Goal: Task Accomplishment & Management: Complete application form

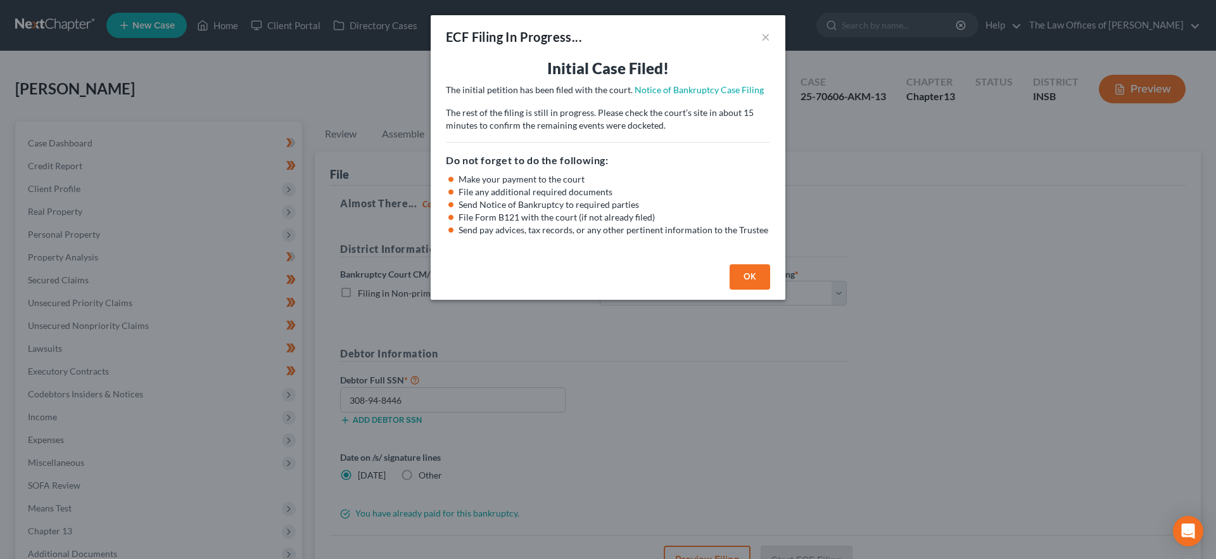
select select "0"
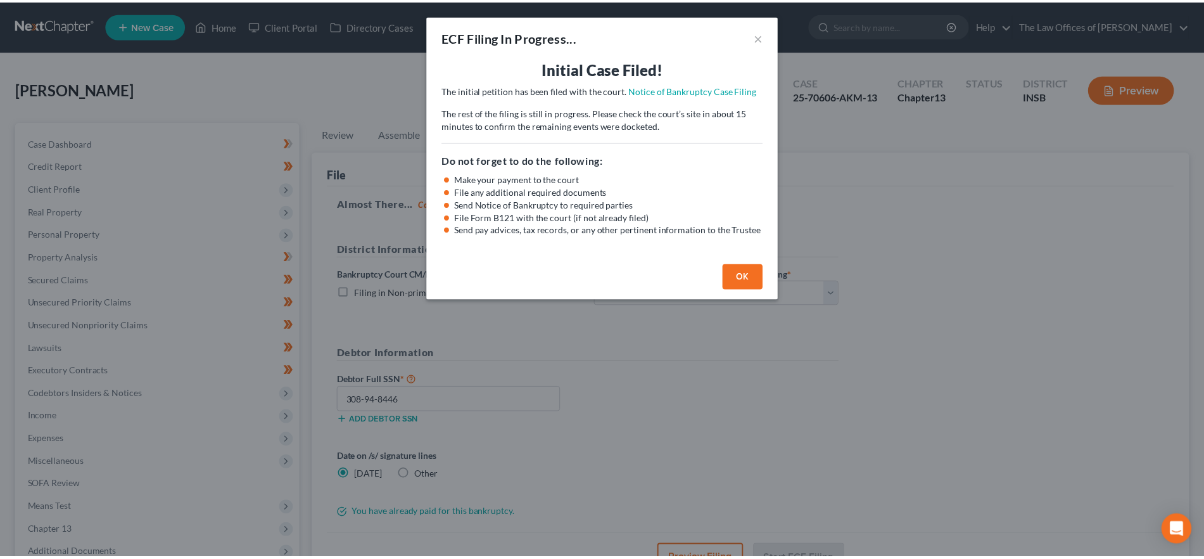
scroll to position [137, 0]
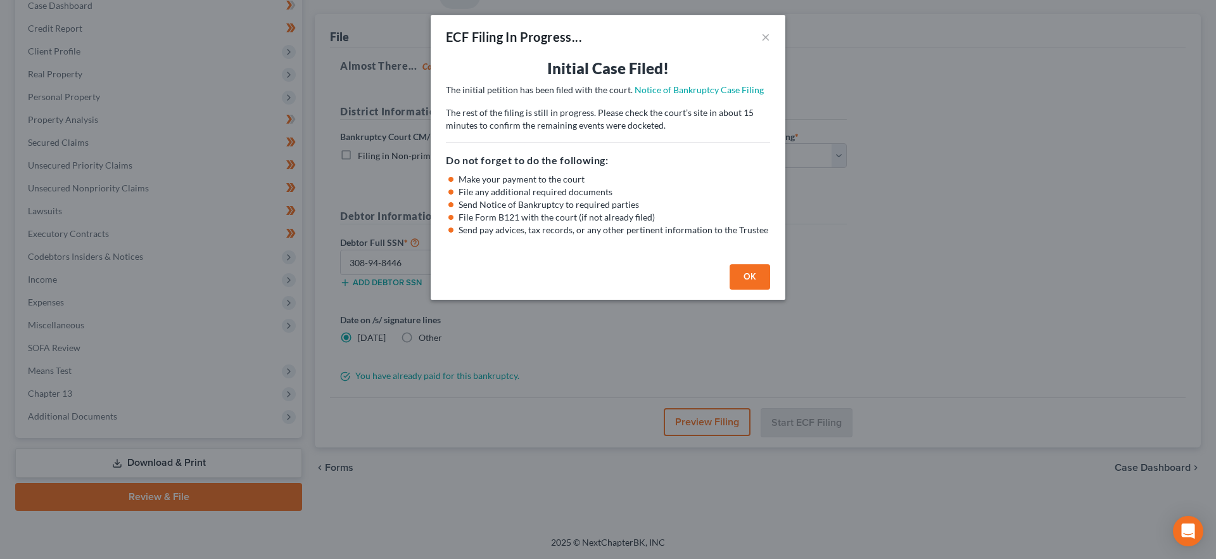
click at [731, 261] on div "OK" at bounding box center [608, 279] width 355 height 41
click at [755, 268] on button "OK" at bounding box center [749, 276] width 41 height 25
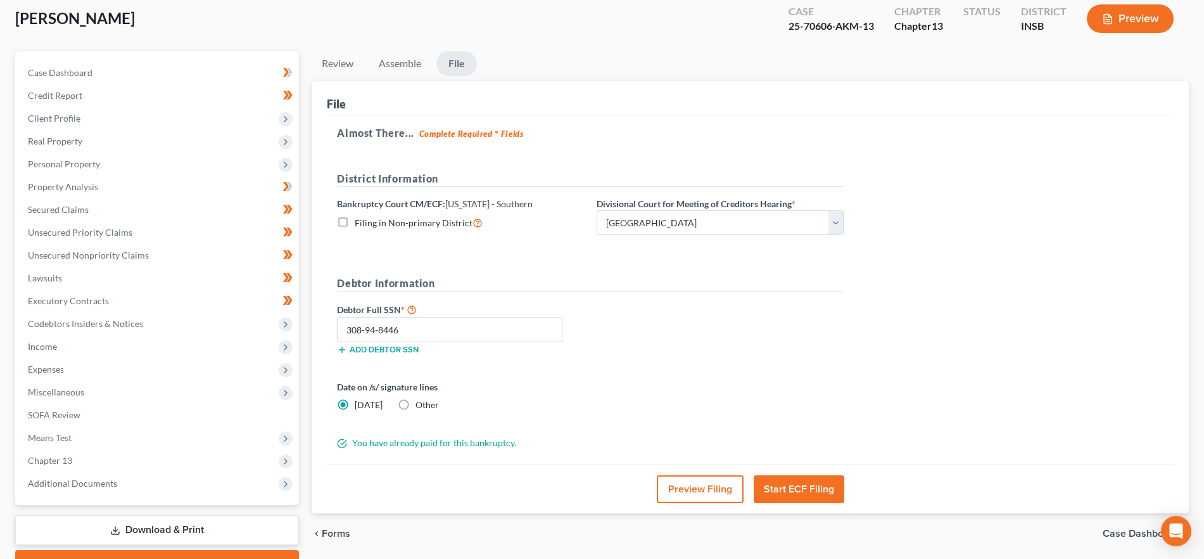
scroll to position [0, 0]
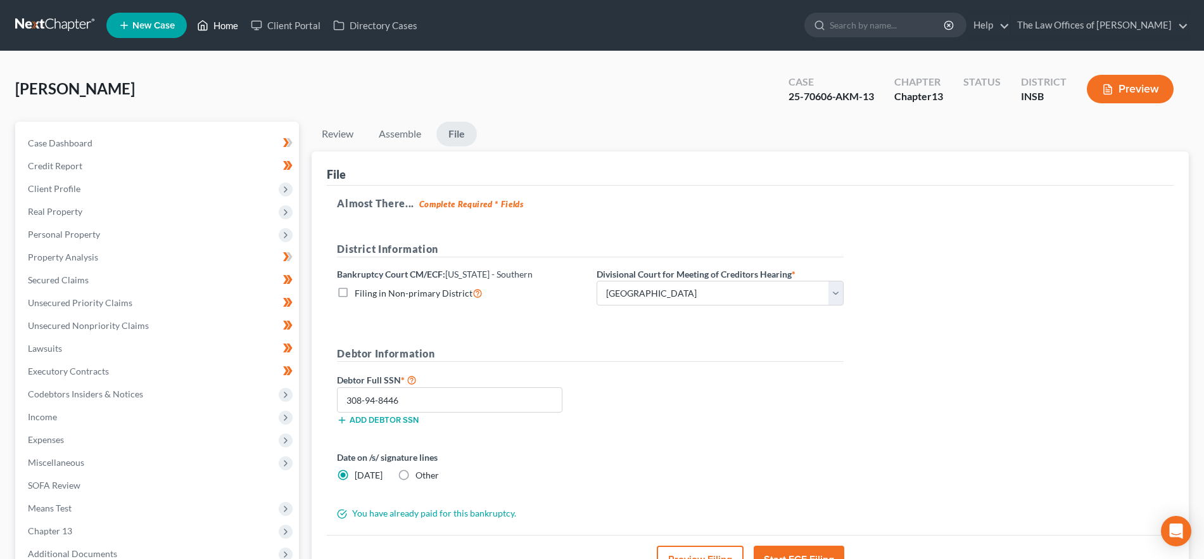
drag, startPoint x: 220, startPoint y: 17, endPoint x: 845, endPoint y: 81, distance: 627.6
click at [220, 17] on link "Home" at bounding box center [218, 25] width 54 height 23
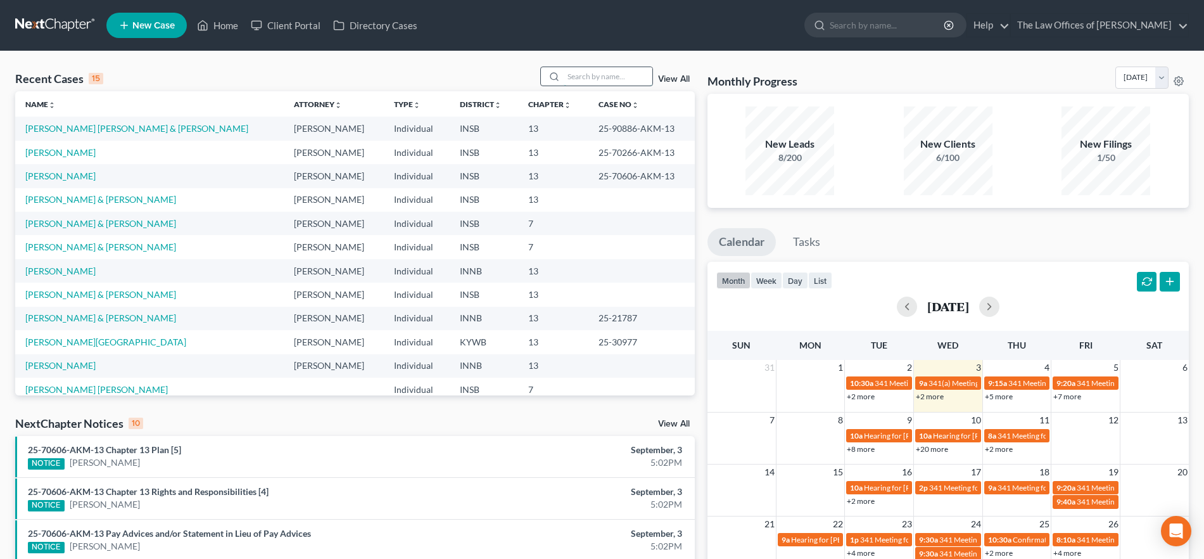
click at [606, 73] on input "search" at bounding box center [608, 76] width 89 height 18
type input "[PERSON_NAME]"
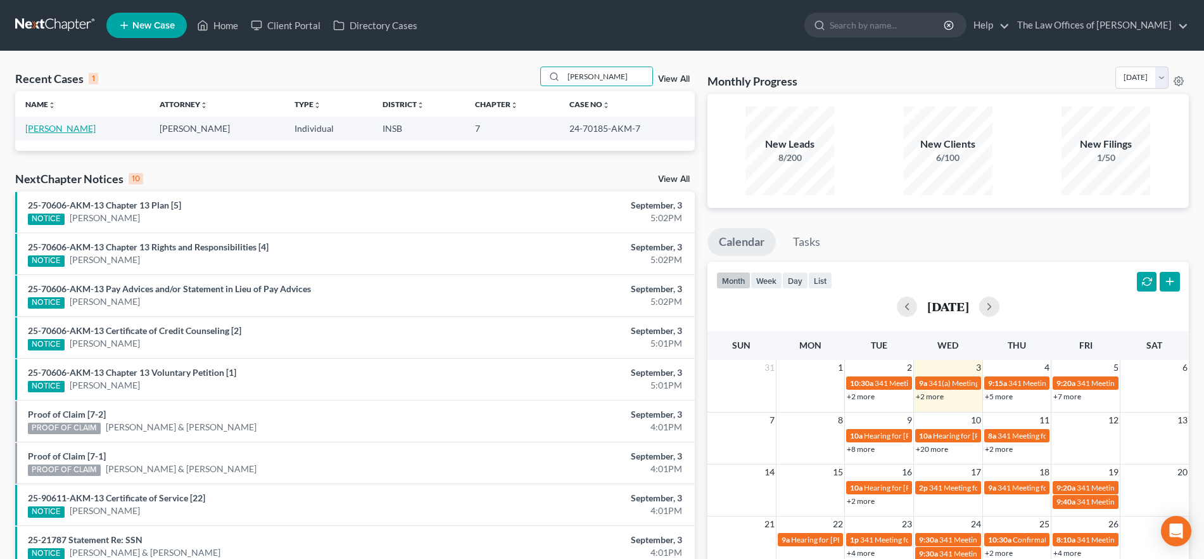
click at [72, 130] on link "[PERSON_NAME]" at bounding box center [60, 128] width 70 height 11
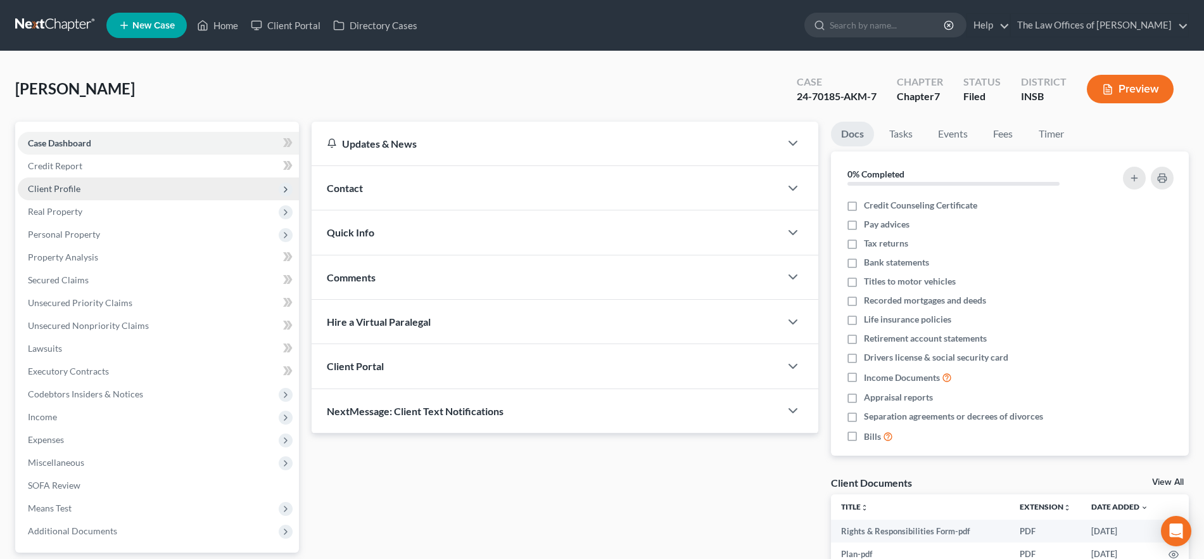
click at [94, 189] on span "Client Profile" at bounding box center [158, 188] width 281 height 23
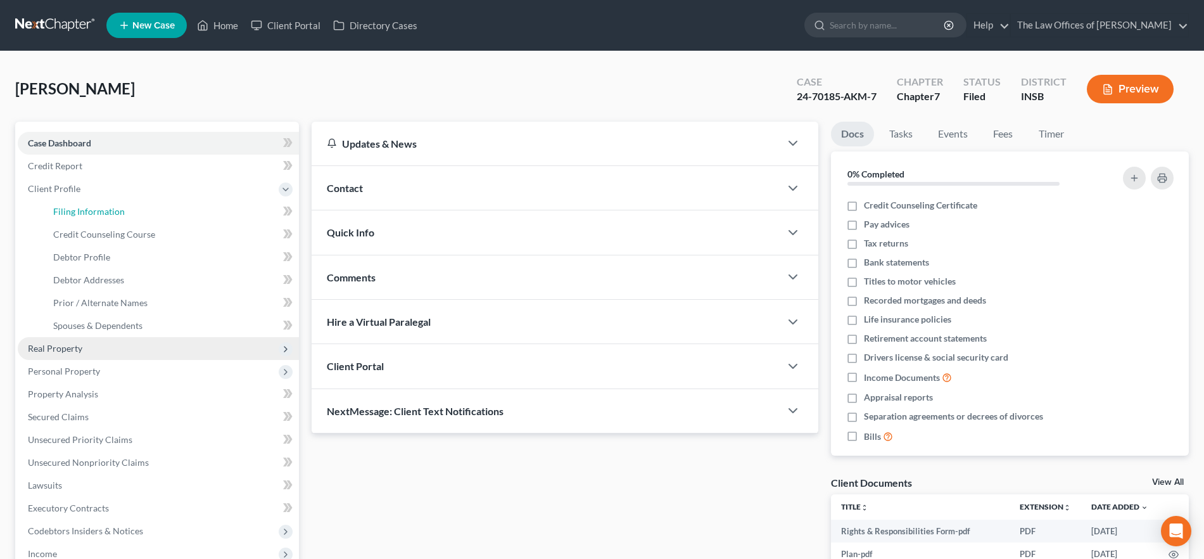
click at [108, 210] on span "Filing Information" at bounding box center [89, 211] width 72 height 11
select select "1"
select select "0"
select select "28"
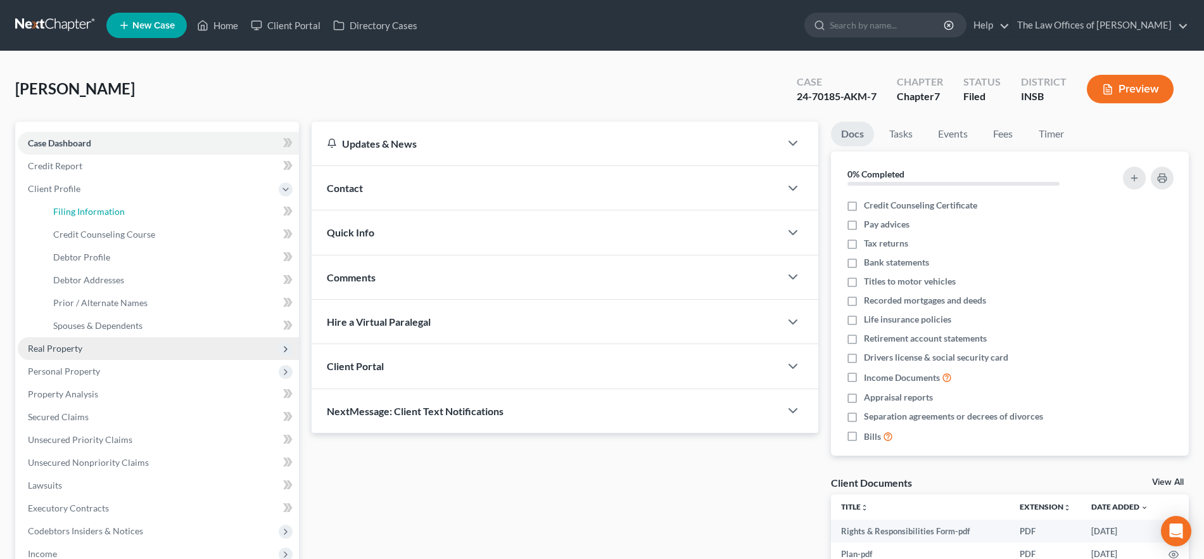
select select "0"
select select "15"
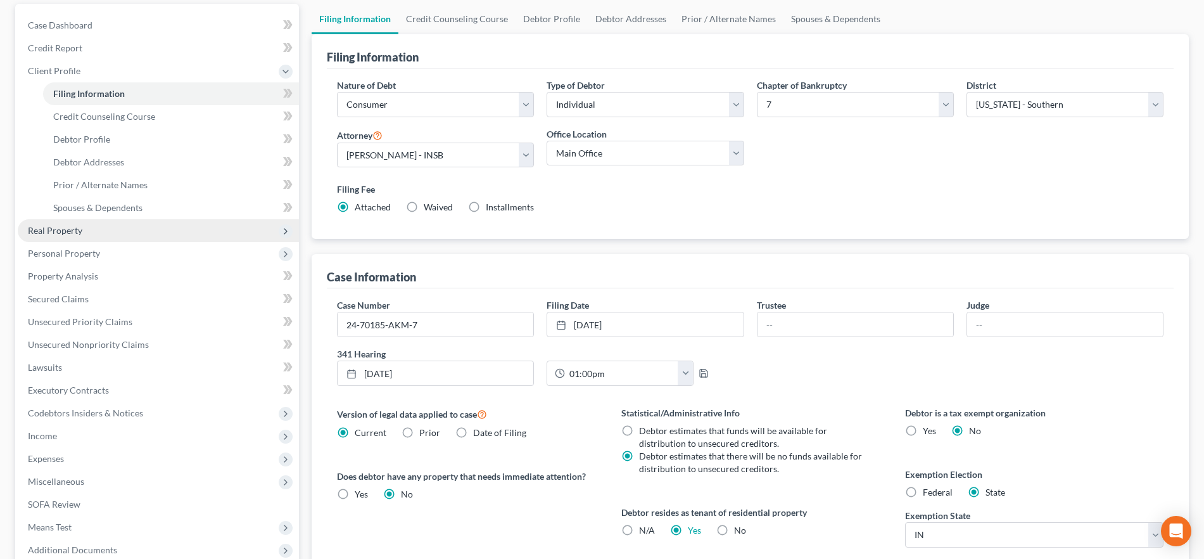
scroll to position [276, 0]
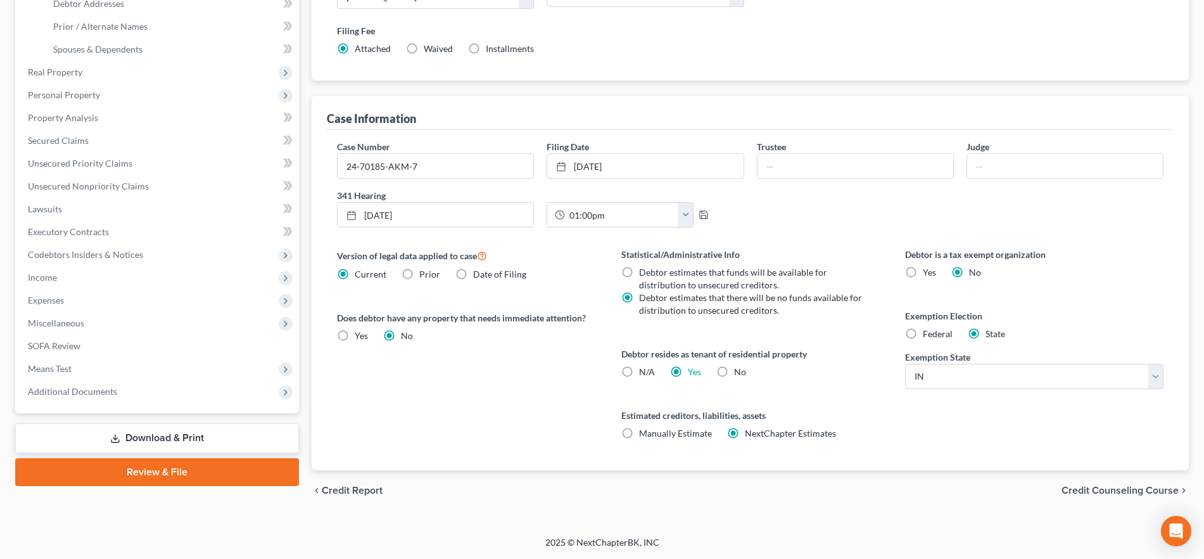
drag, startPoint x: 193, startPoint y: 435, endPoint x: 749, endPoint y: 340, distance: 564.0
click at [193, 435] on link "Download & Print" at bounding box center [157, 438] width 284 height 30
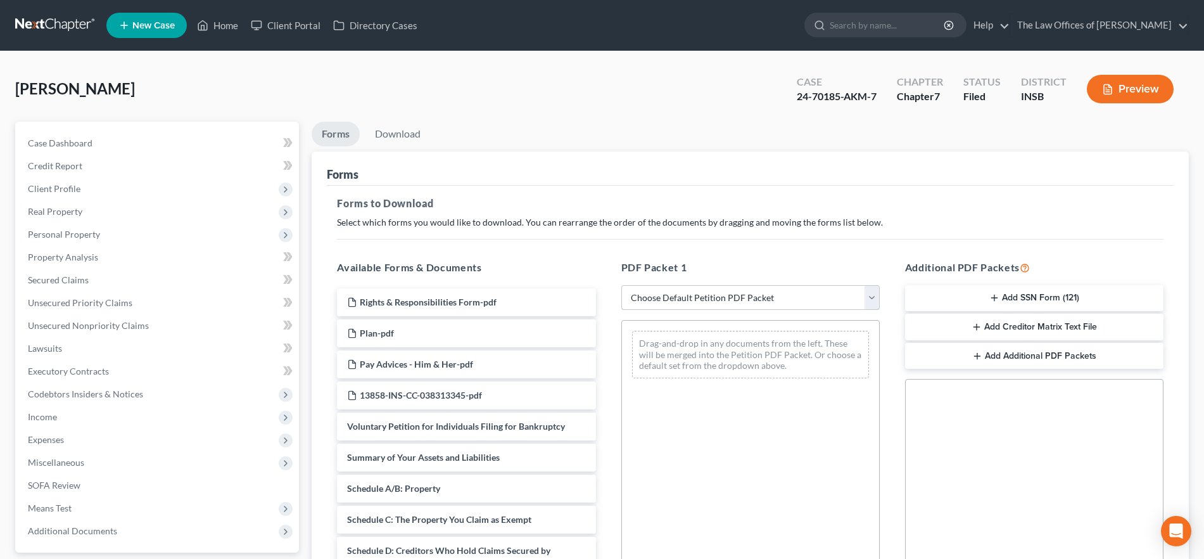
click at [794, 298] on select "Choose Default Petition PDF Packet Complete Bankruptcy Petition (all forms and …" at bounding box center [750, 297] width 258 height 25
select select "2"
click at [621, 285] on select "Choose Default Petition PDF Packet Complete Bankruptcy Petition (all forms and …" at bounding box center [750, 297] width 258 height 25
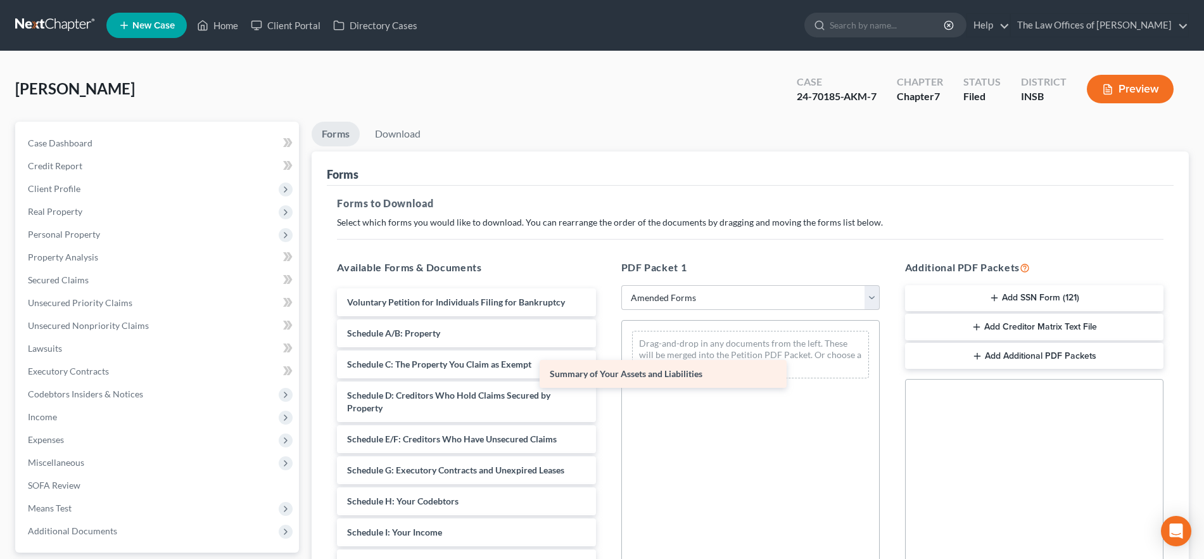
drag, startPoint x: 506, startPoint y: 326, endPoint x: 637, endPoint y: 365, distance: 136.7
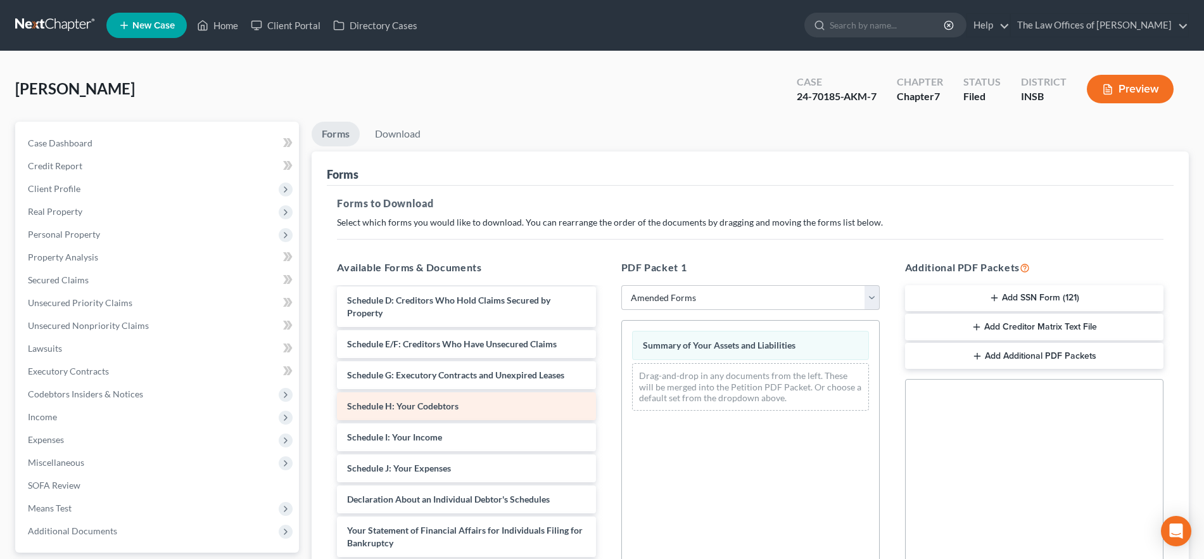
scroll to position [99, 0]
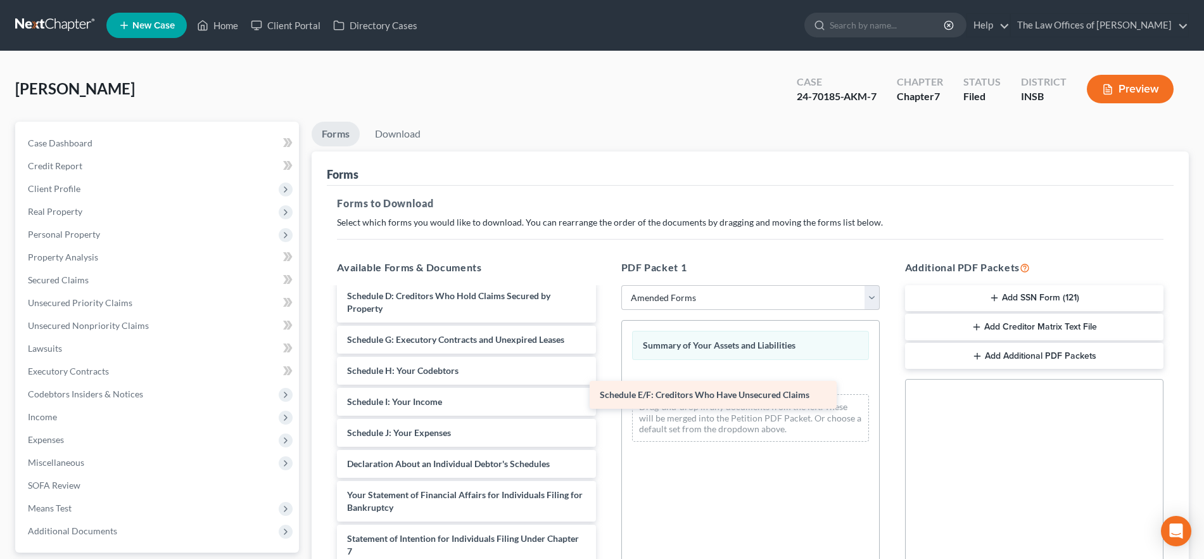
drag, startPoint x: 493, startPoint y: 343, endPoint x: 742, endPoint y: 398, distance: 255.5
click at [605, 393] on div "Schedule E/F: Creditors Who Have Unsecured Claims Voluntary Petition for Indivi…" at bounding box center [466, 467] width 279 height 557
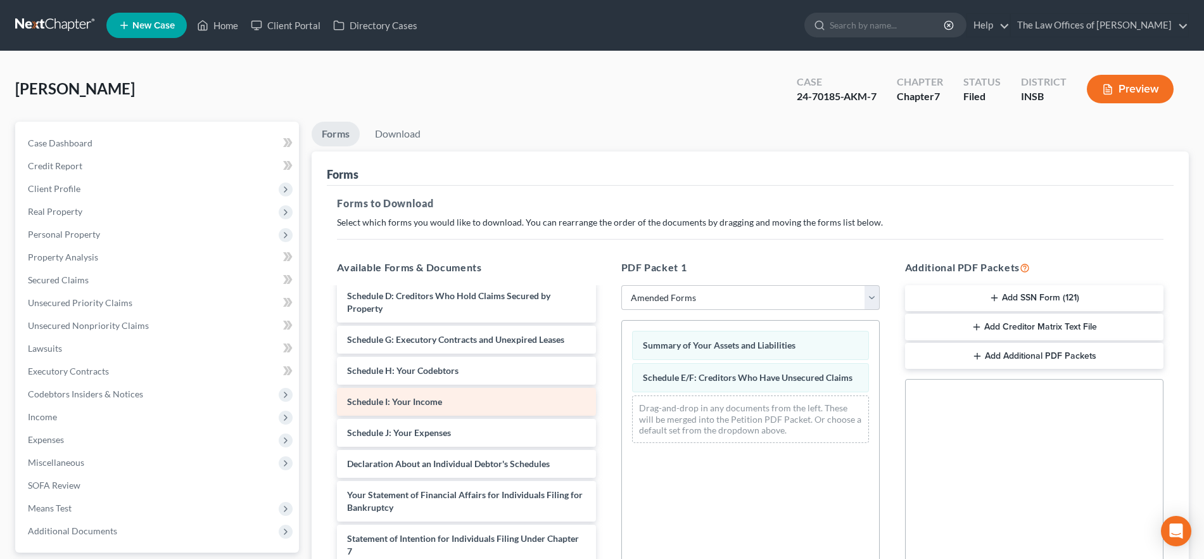
scroll to position [106, 0]
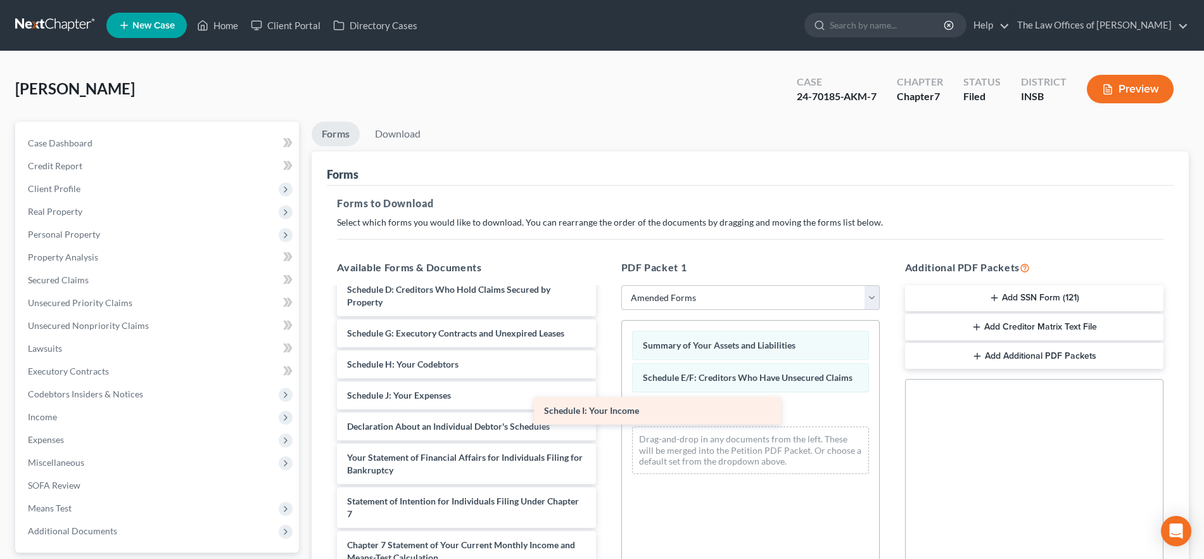
drag, startPoint x: 507, startPoint y: 393, endPoint x: 704, endPoint y: 408, distance: 197.5
click at [605, 408] on div "Schedule I: Your Income Voluntary Petition for Individuals Filing for Bankruptc…" at bounding box center [466, 445] width 279 height 526
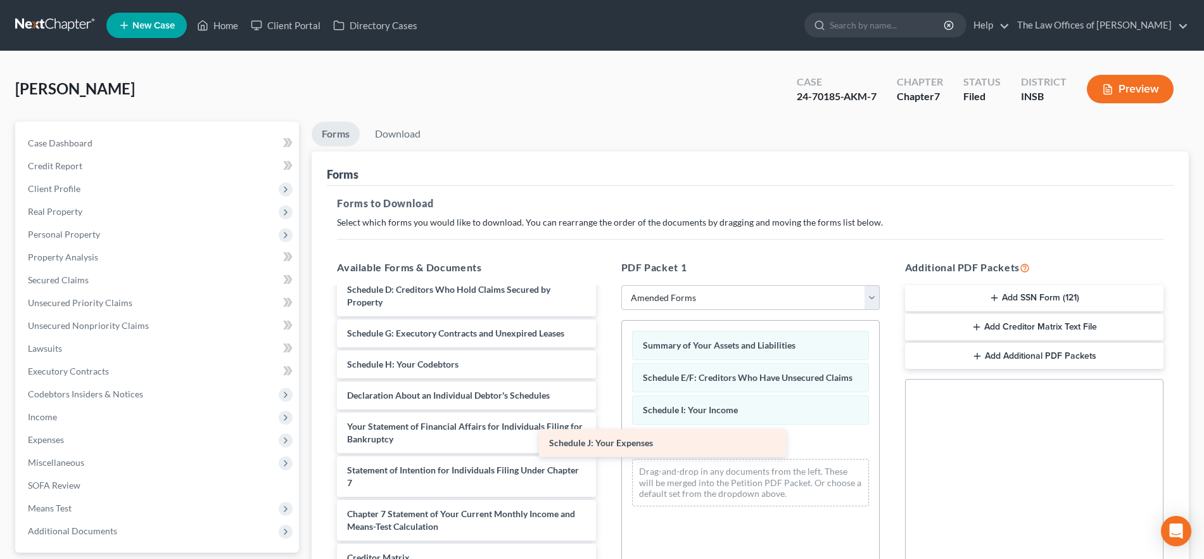
drag, startPoint x: 506, startPoint y: 398, endPoint x: 690, endPoint y: 443, distance: 189.7
click at [605, 447] on div "Schedule J: Your Expenses Voluntary Petition for Individuals Filing for Bankrup…" at bounding box center [466, 429] width 279 height 495
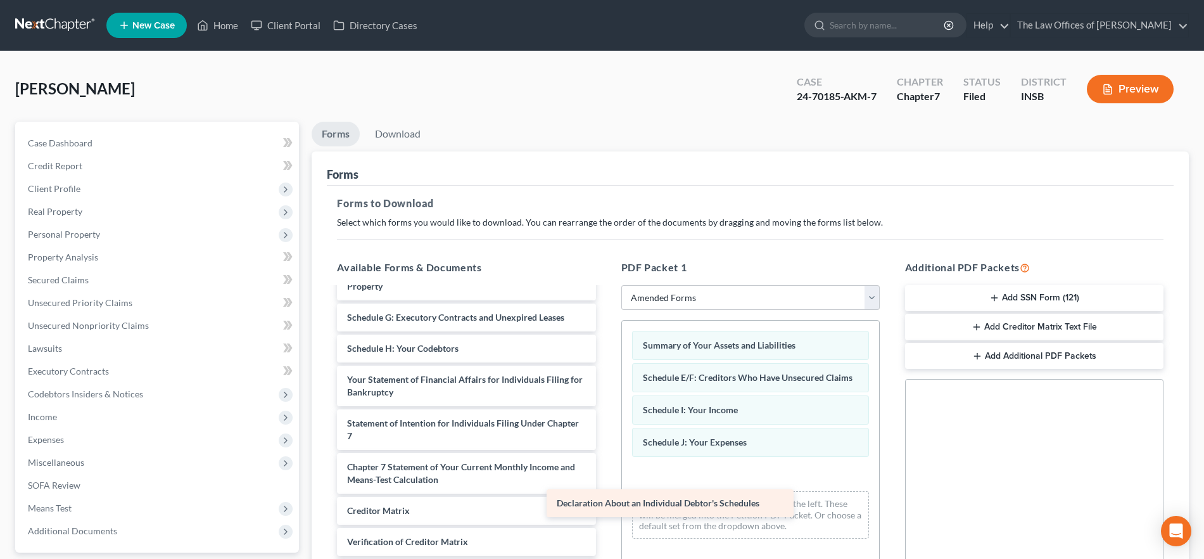
scroll to position [122, 0]
drag, startPoint x: 471, startPoint y: 348, endPoint x: 766, endPoint y: 478, distance: 322.6
click at [605, 479] on div "Declaration About an Individual Debtor's Schedules Voluntary Petition for Indiv…" at bounding box center [466, 399] width 279 height 464
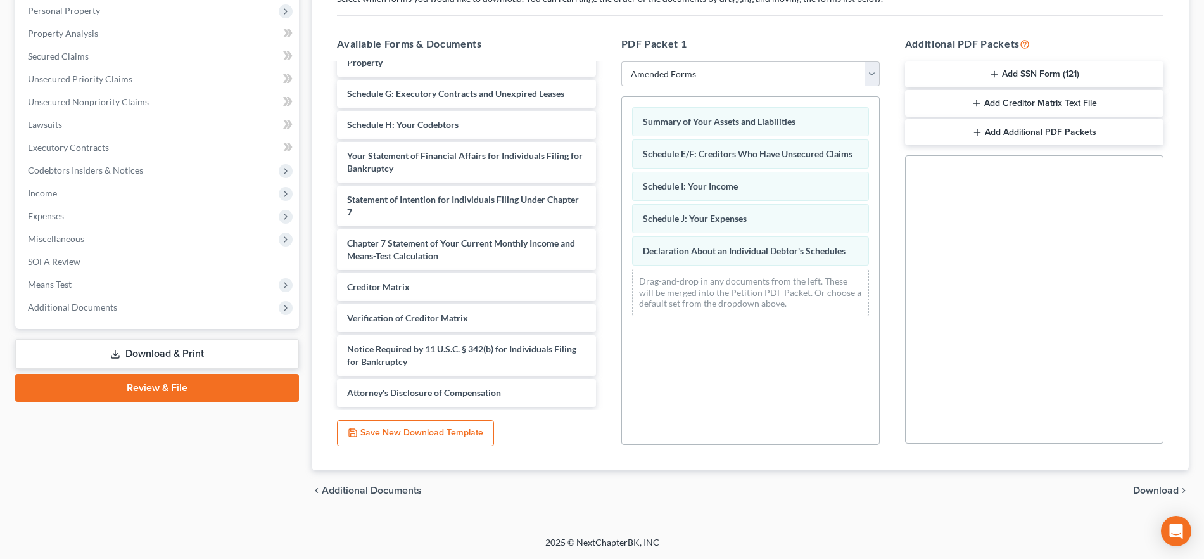
click at [1142, 488] on span "Download" at bounding box center [1156, 490] width 46 height 10
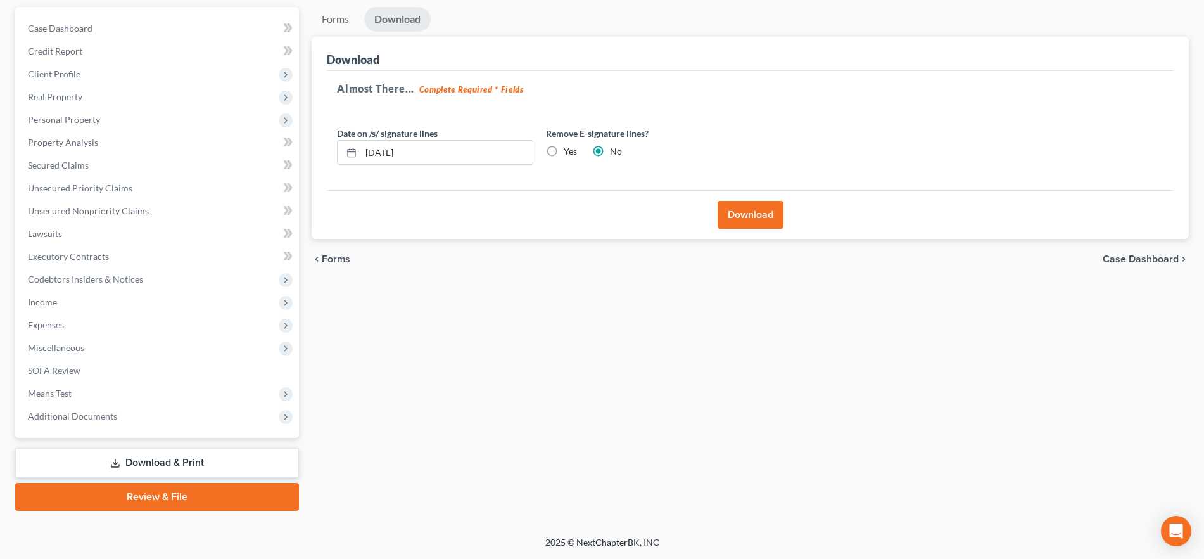
click at [758, 212] on button "Download" at bounding box center [750, 215] width 66 height 28
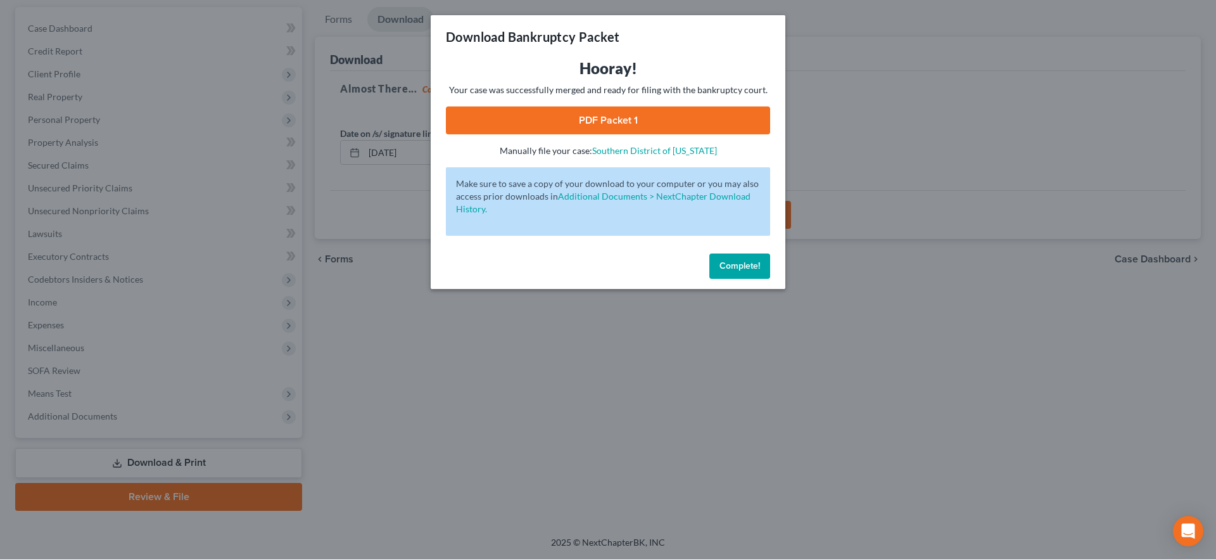
click at [608, 123] on link "PDF Packet 1" at bounding box center [608, 120] width 324 height 28
drag, startPoint x: 739, startPoint y: 267, endPoint x: 292, endPoint y: 238, distance: 448.0
click at [739, 267] on span "Complete!" at bounding box center [739, 265] width 41 height 11
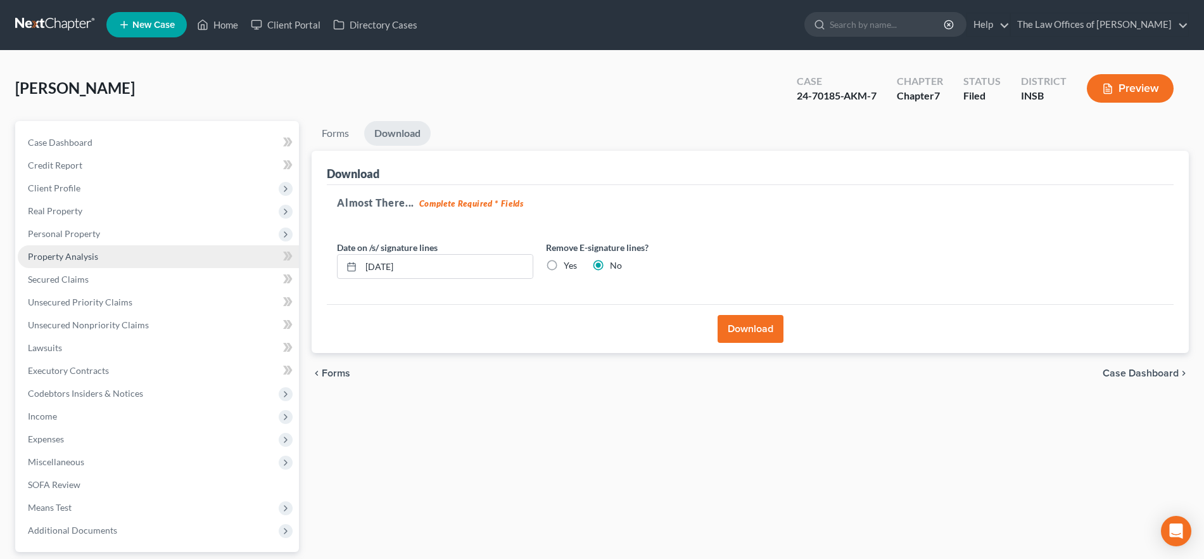
scroll to position [0, 0]
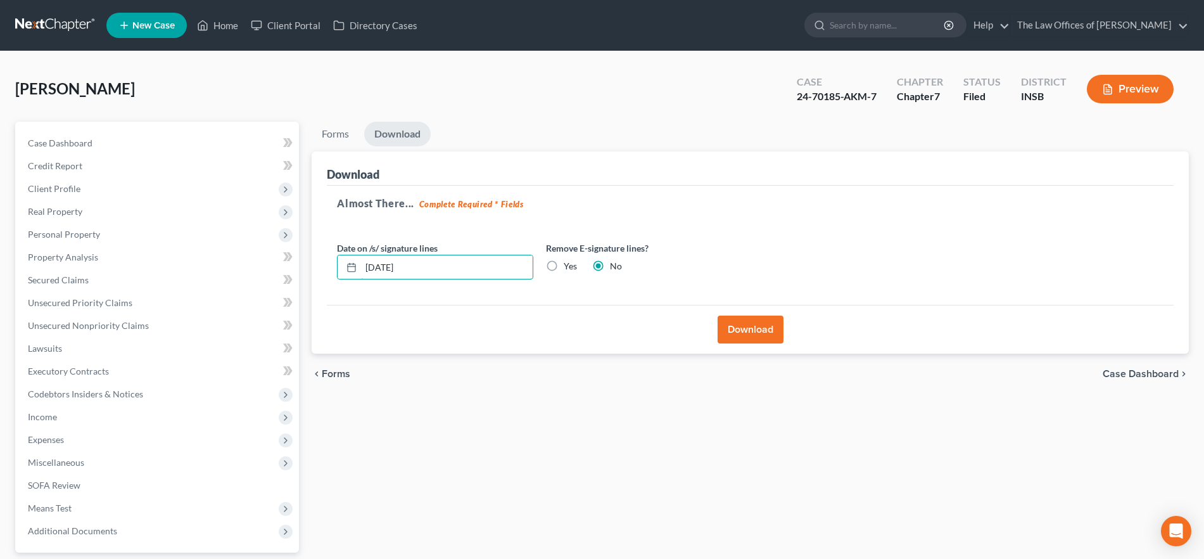
drag, startPoint x: 412, startPoint y: 265, endPoint x: 317, endPoint y: 272, distance: 95.3
click at [317, 272] on div "Download Almost There... Complete Required * Fields Date on /s/ signature lines…" at bounding box center [750, 252] width 877 height 203
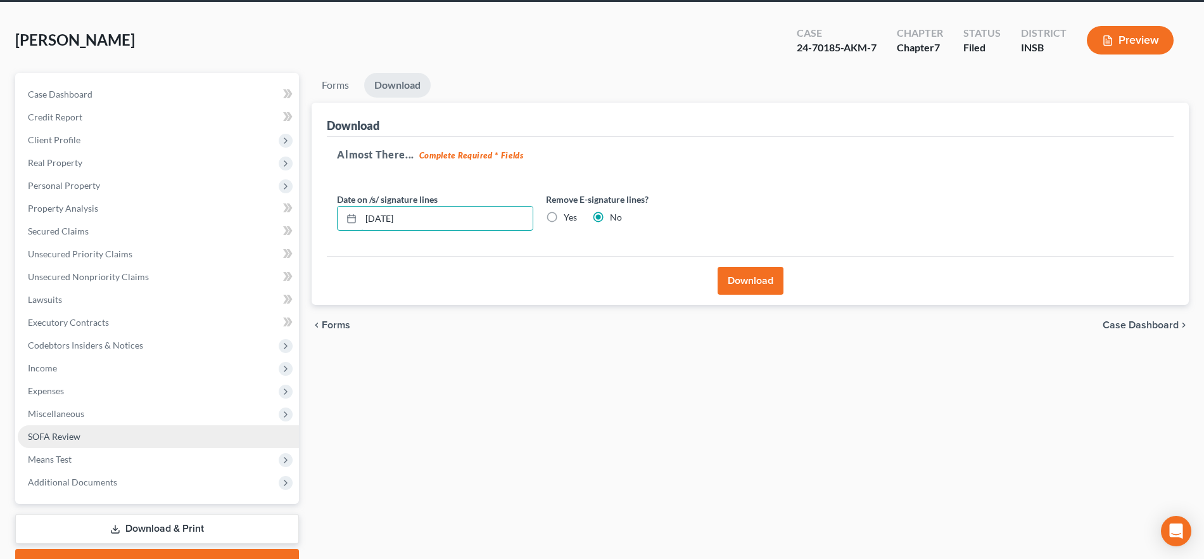
scroll to position [115, 0]
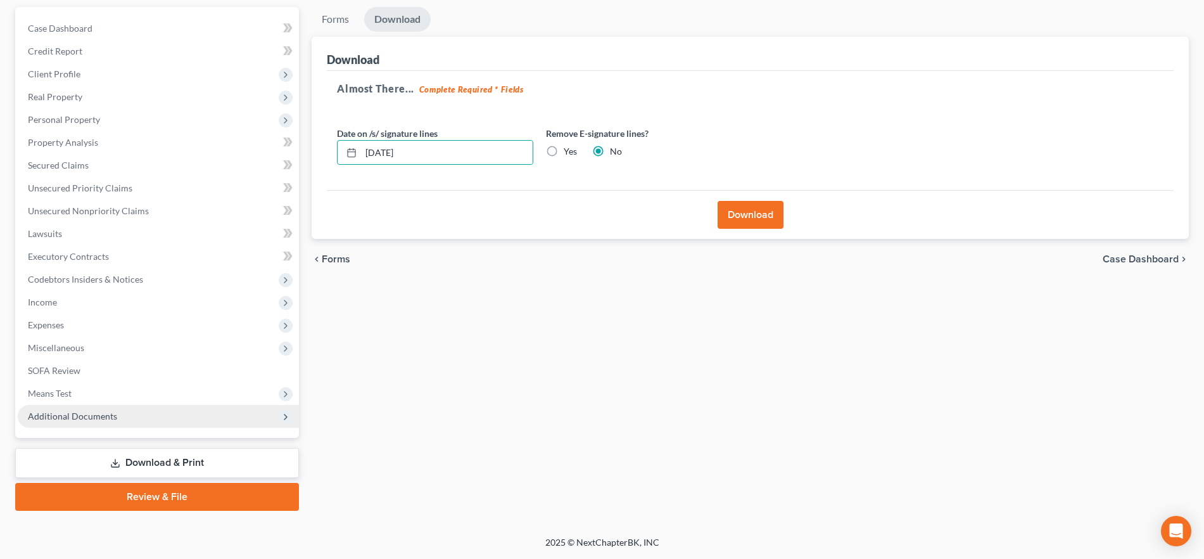
drag, startPoint x: 103, startPoint y: 415, endPoint x: 115, endPoint y: 412, distance: 12.3
click at [103, 415] on span "Additional Documents" at bounding box center [72, 415] width 89 height 11
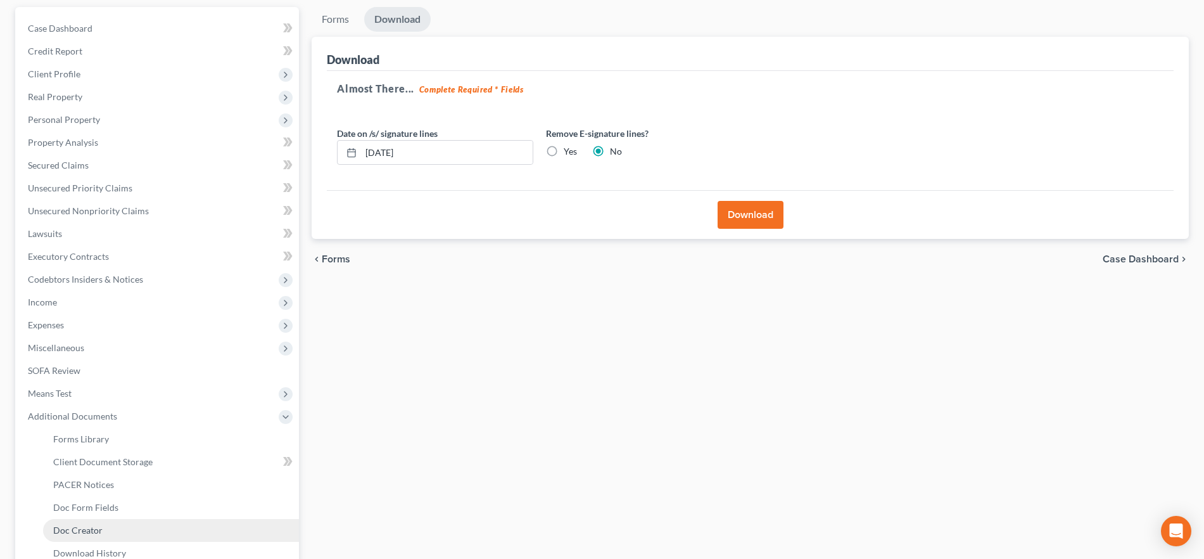
click at [106, 526] on link "Doc Creator" at bounding box center [171, 530] width 256 height 23
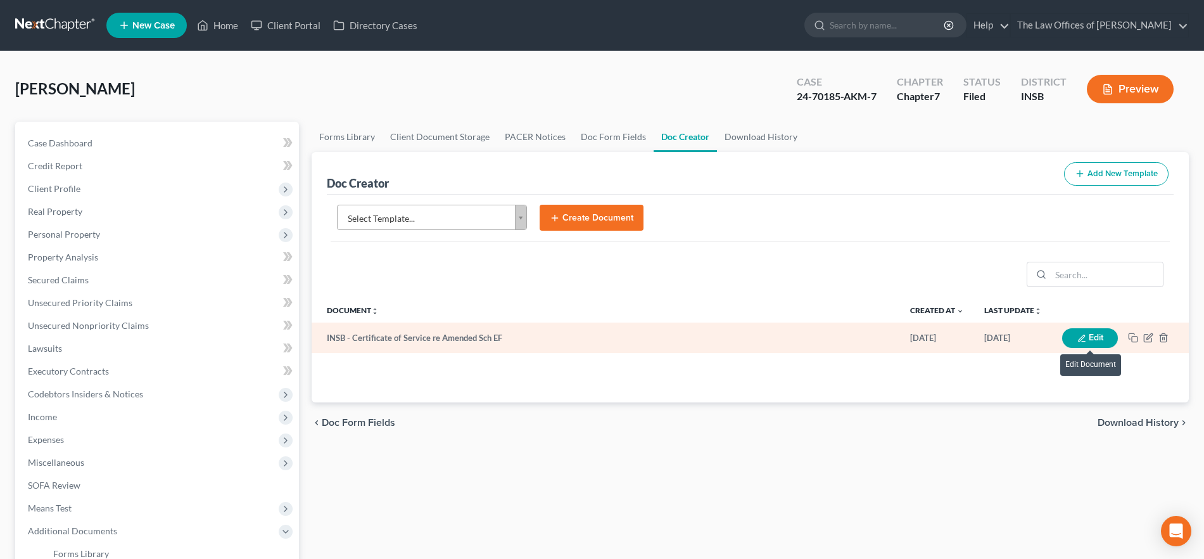
click at [1080, 336] on icon "button" at bounding box center [1081, 338] width 9 height 9
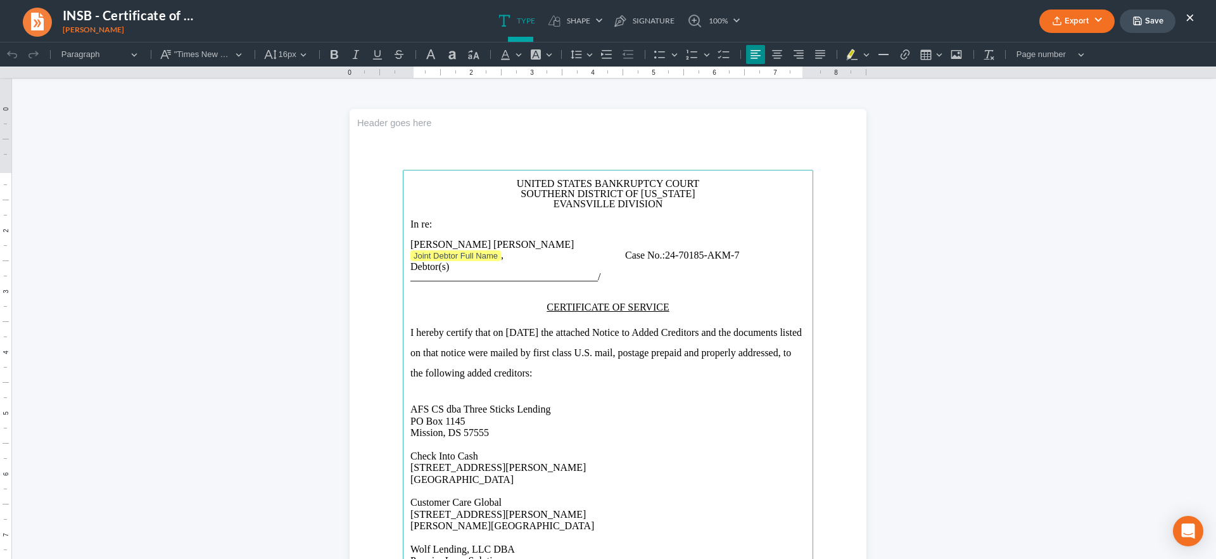
drag, startPoint x: 560, startPoint y: 327, endPoint x: 540, endPoint y: 331, distance: 20.7
click at [522, 329] on span "[DATE]" at bounding box center [522, 332] width 33 height 11
drag, startPoint x: 496, startPoint y: 254, endPoint x: 507, endPoint y: 260, distance: 12.5
click at [497, 254] on p "Joint Debtor Full Name , Case No.: 24-70185-AKM-7" at bounding box center [607, 255] width 395 height 13
drag, startPoint x: 750, startPoint y: 250, endPoint x: 621, endPoint y: 253, distance: 129.2
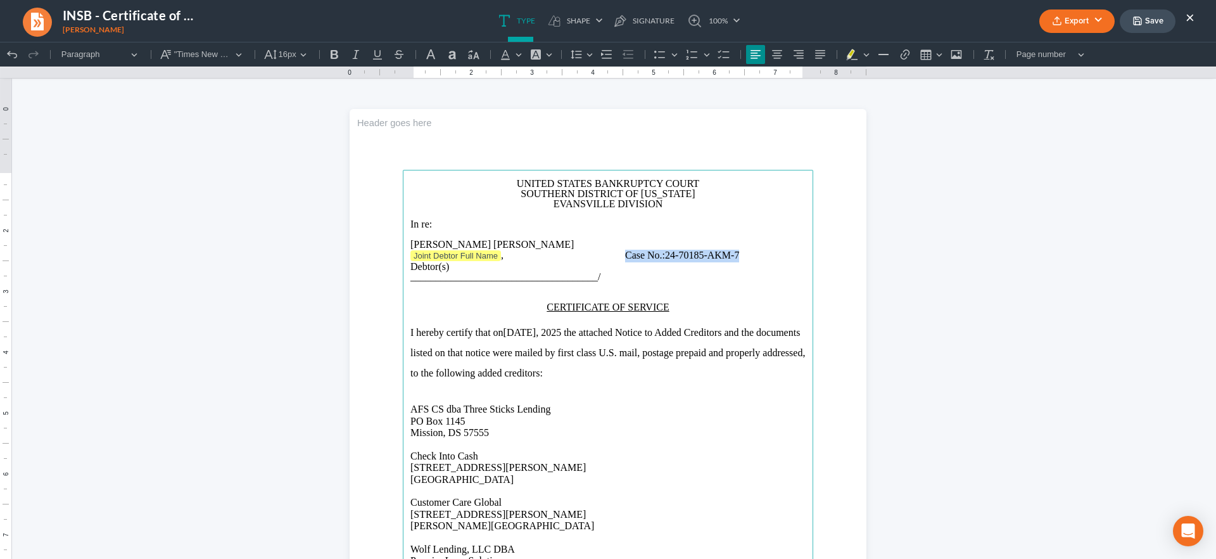
click at [621, 253] on p "Joint Debtor Full Name , Case No.: 24-70185-AKM-7" at bounding box center [607, 255] width 395 height 13
click at [621, 240] on p "[PERSON_NAME] [PERSON_NAME]" at bounding box center [607, 244] width 395 height 10
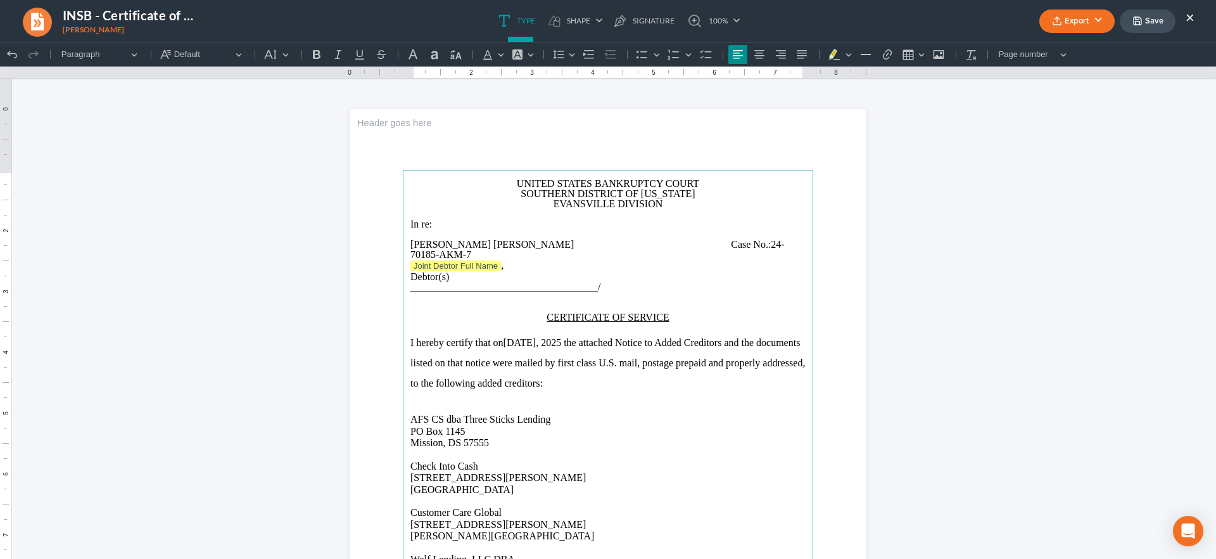
click at [731, 244] on span "Case No.:" at bounding box center [751, 244] width 40 height 11
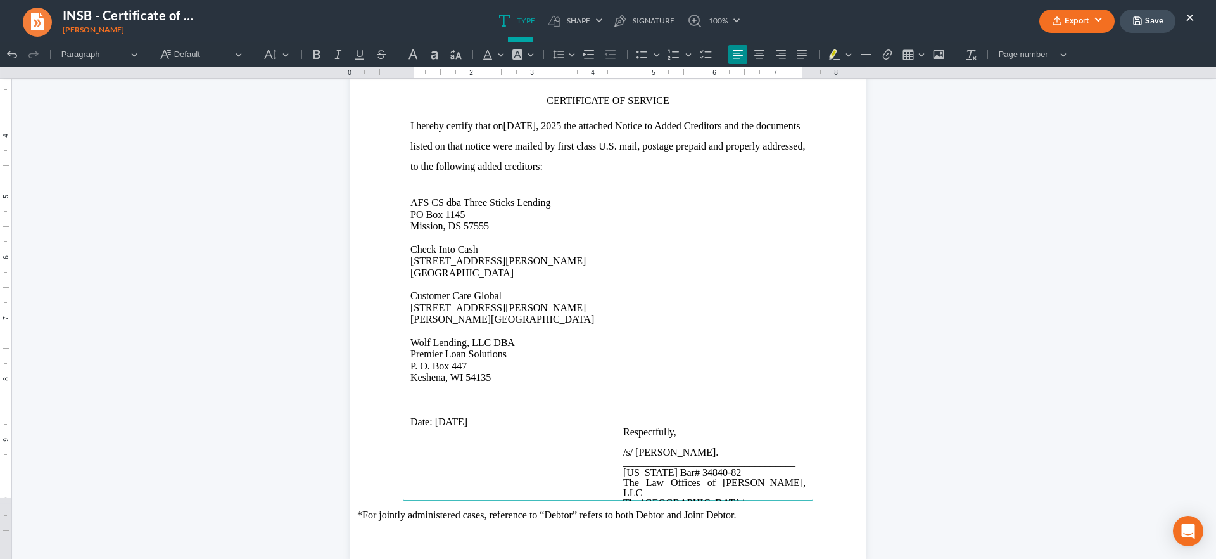
scroll to position [222, 0]
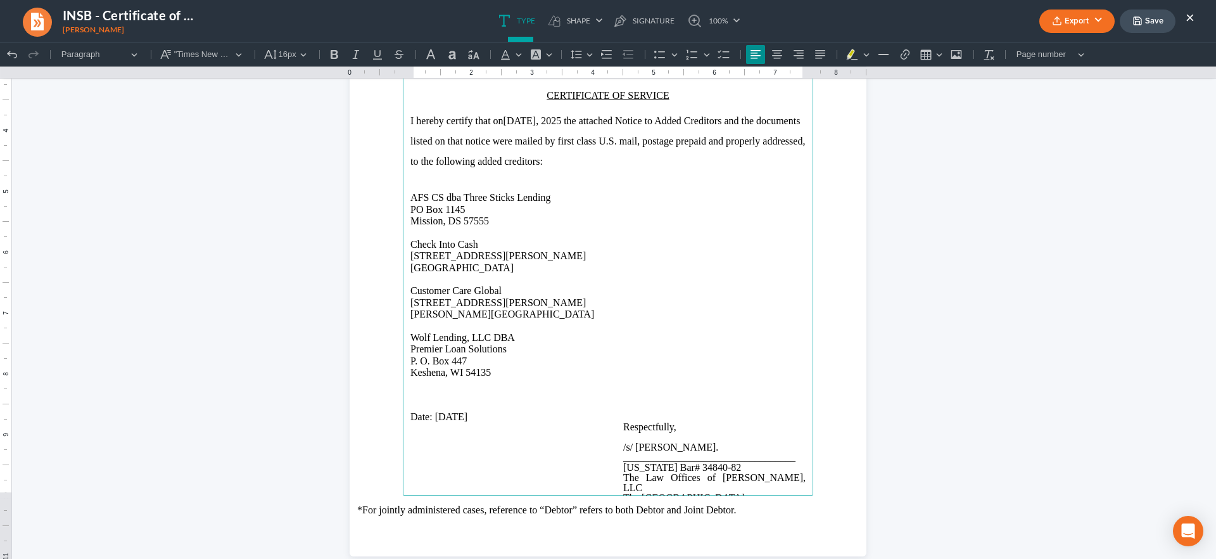
drag, startPoint x: 471, startPoint y: 407, endPoint x: 432, endPoint y: 406, distance: 38.6
click at [435, 411] on span "[DATE]" at bounding box center [451, 416] width 33 height 11
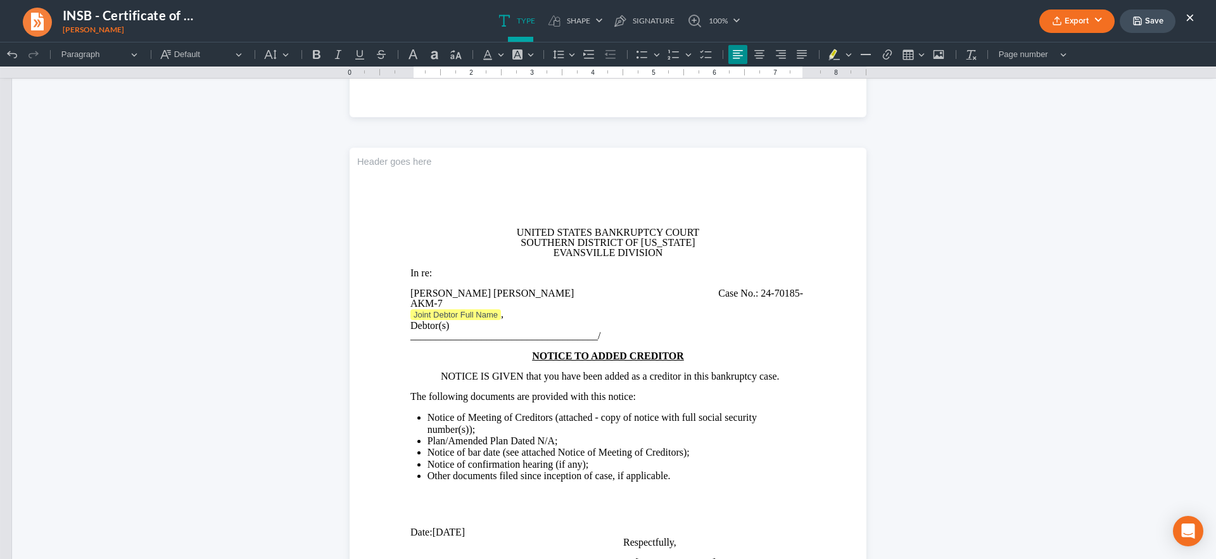
scroll to position [1391, 0]
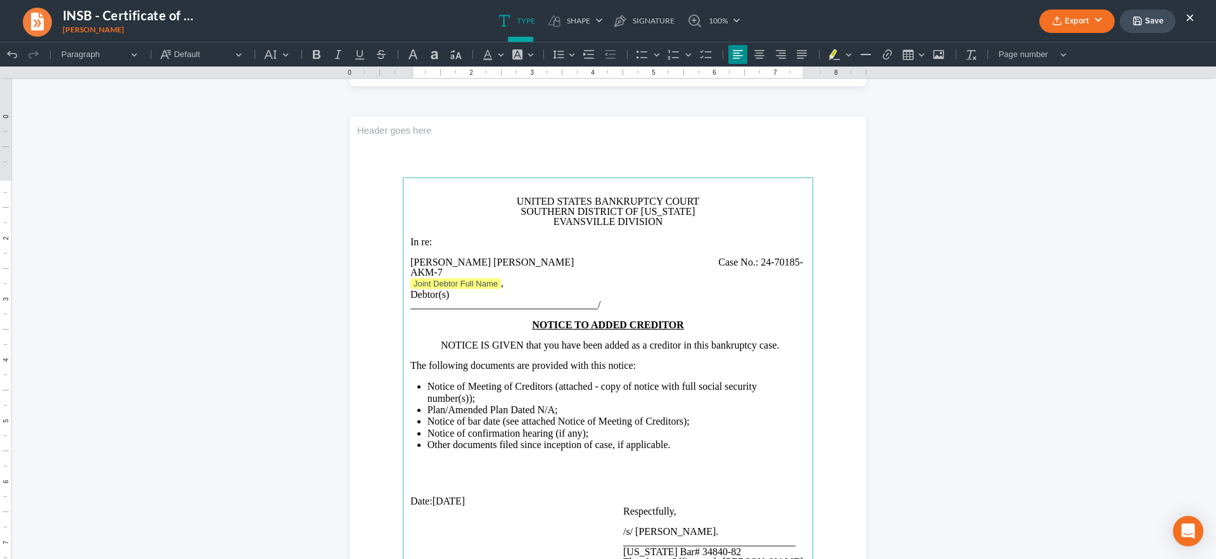
click at [500, 277] on p "Joint Debtor Full Name ," at bounding box center [607, 283] width 395 height 13
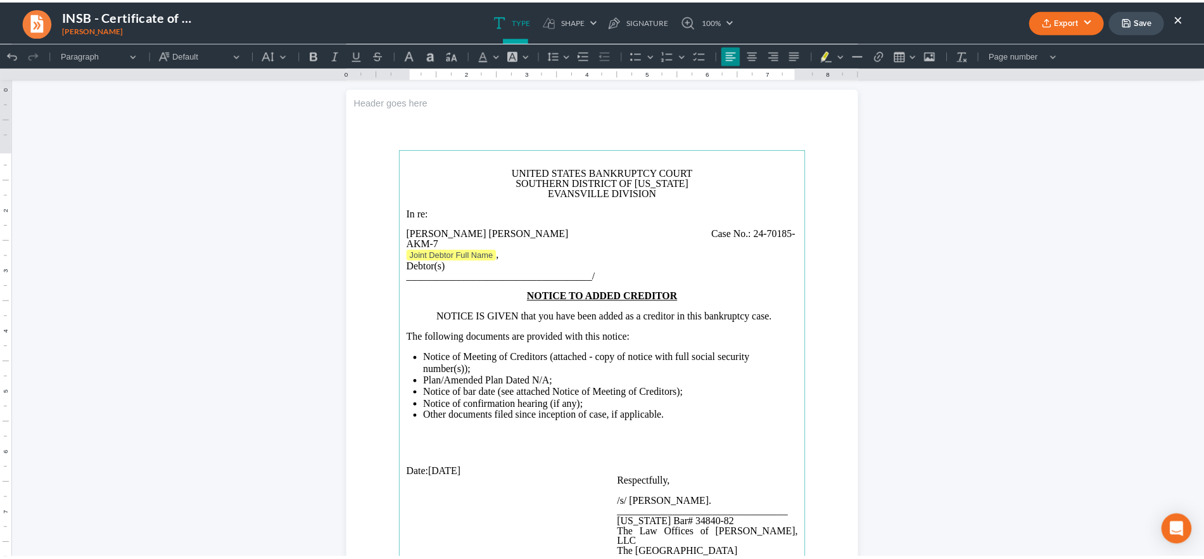
scroll to position [1425, 0]
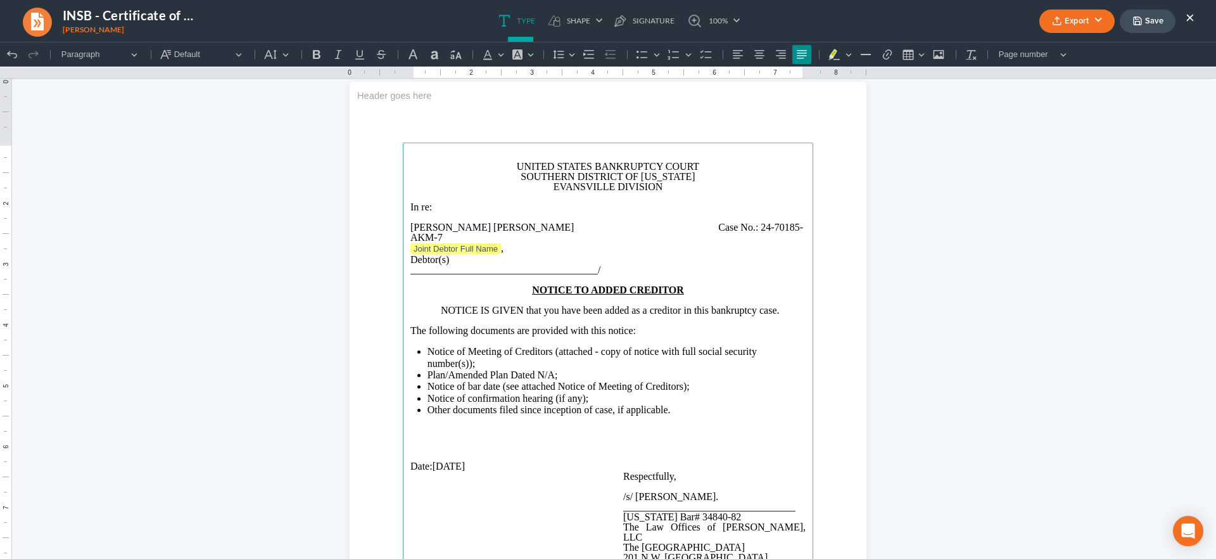
drag, startPoint x: 471, startPoint y: 457, endPoint x: 433, endPoint y: 454, distance: 37.5
click at [431, 461] on p "Date: [DATE]" at bounding box center [607, 466] width 395 height 10
click at [1145, 20] on button "Save" at bounding box center [1148, 20] width 56 height 23
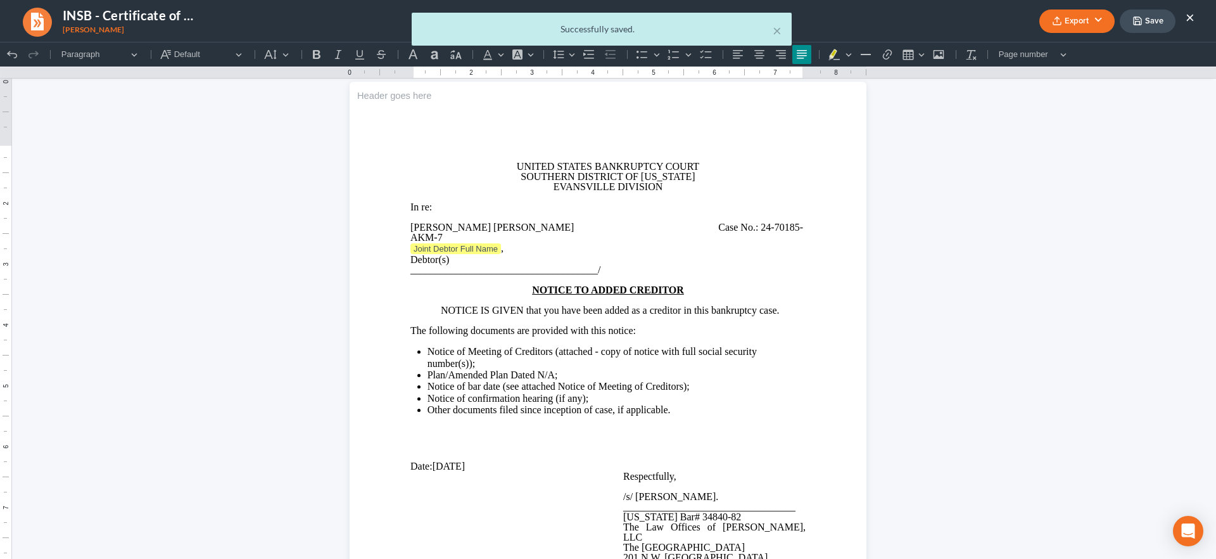
click at [1101, 20] on div "× Successfully saved." at bounding box center [602, 32] width 1216 height 39
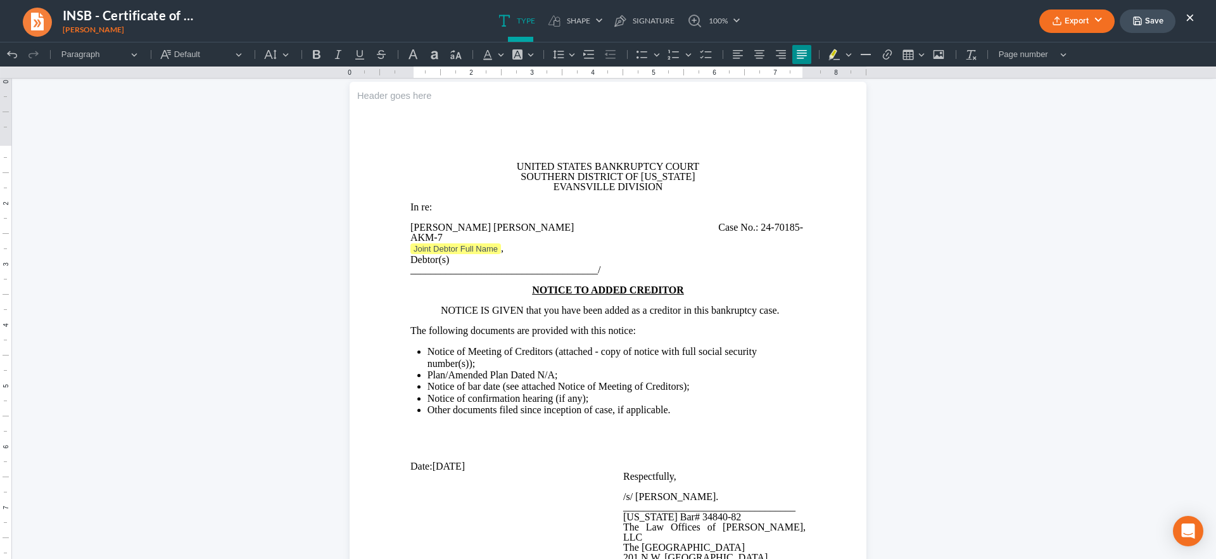
click at [1097, 13] on button "Export" at bounding box center [1076, 20] width 75 height 23
click at [1058, 50] on link "PDF" at bounding box center [1075, 51] width 98 height 22
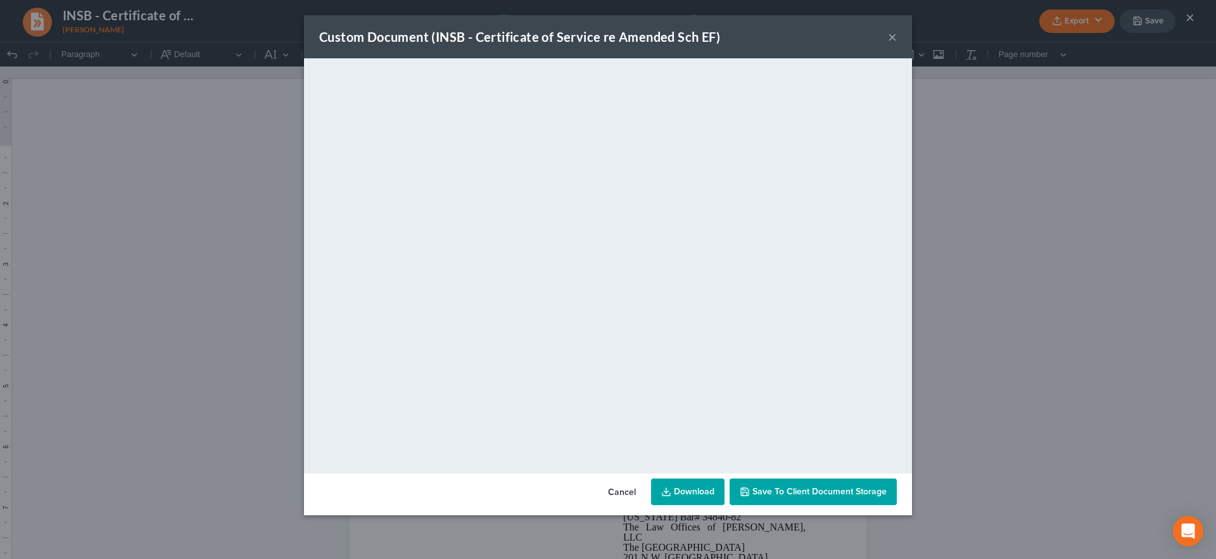
drag, startPoint x: 617, startPoint y: 491, endPoint x: 968, endPoint y: 488, distance: 350.8
click at [617, 491] on button "Cancel" at bounding box center [622, 491] width 48 height 25
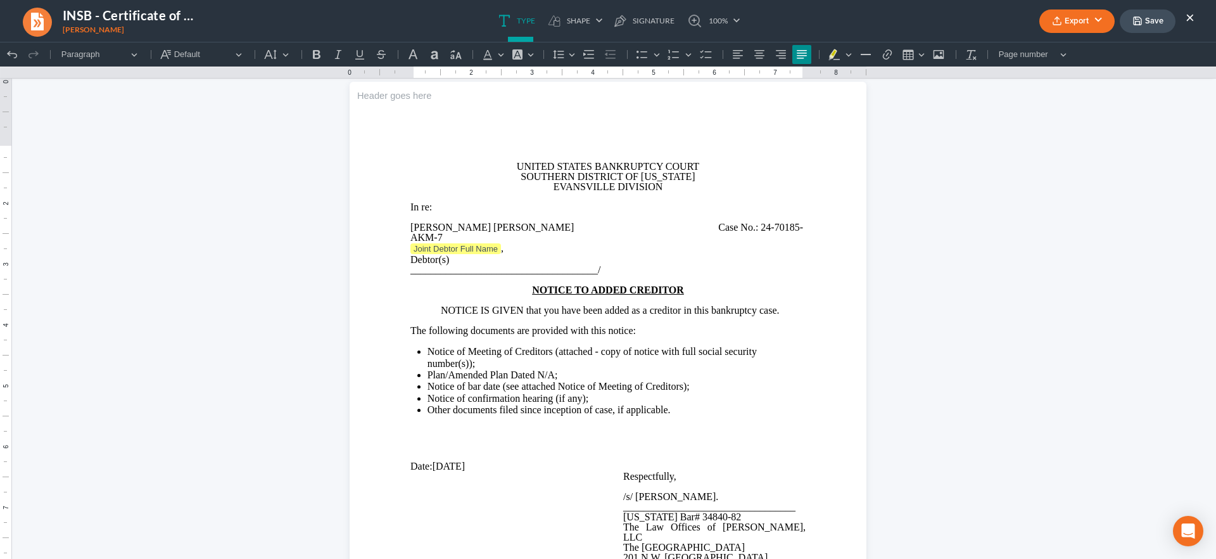
click at [1183, 16] on ul "Export PDF Word Client Doc Storage Save ×" at bounding box center [1116, 21] width 155 height 27
click at [1191, 14] on button "×" at bounding box center [1189, 16] width 9 height 15
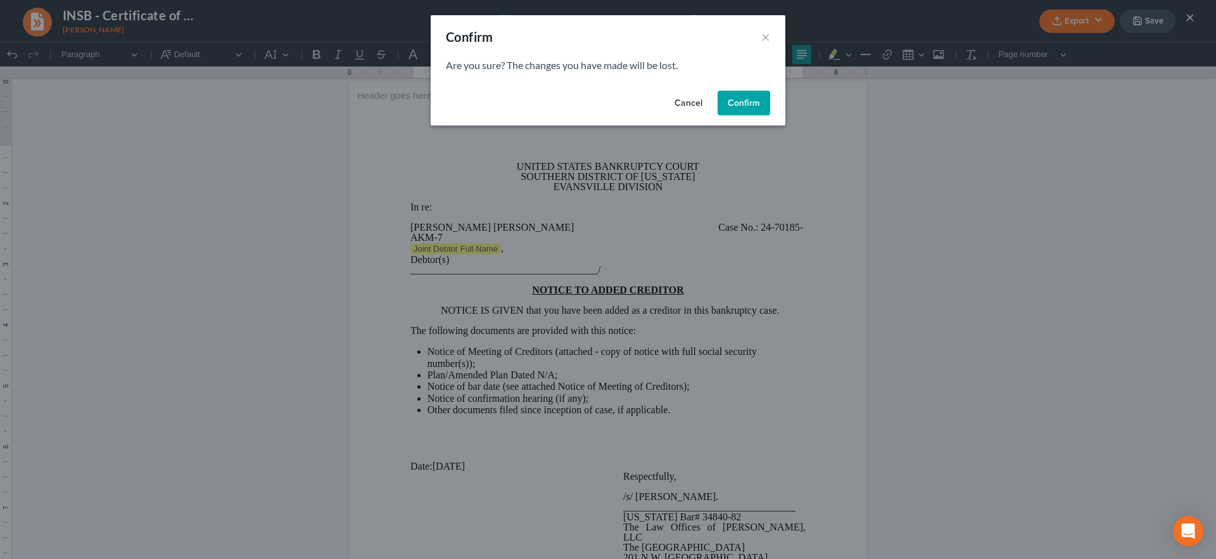
click at [754, 101] on button "Confirm" at bounding box center [743, 103] width 53 height 25
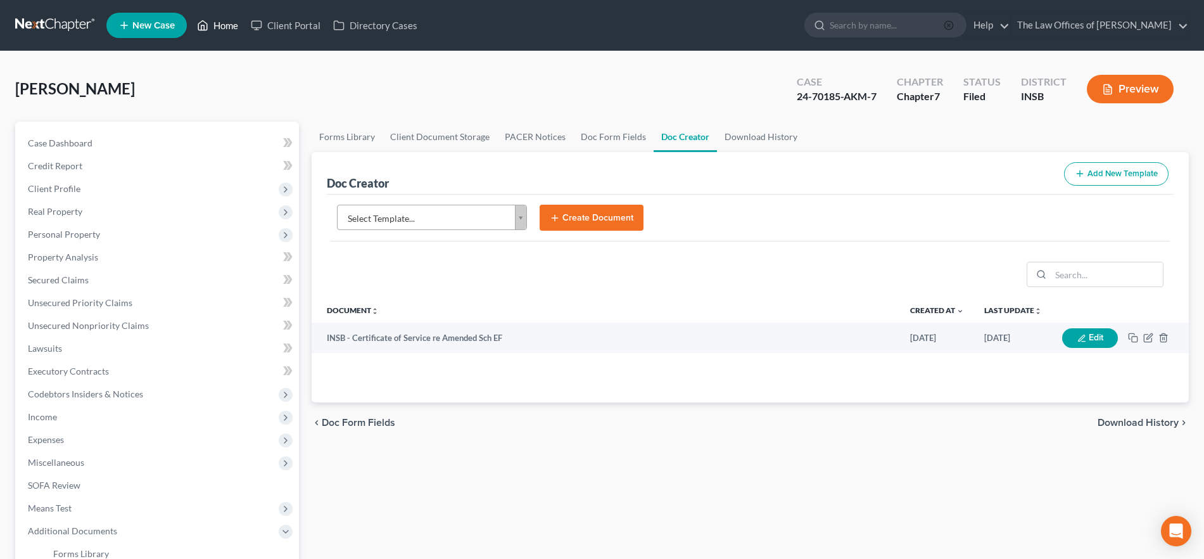
click at [221, 26] on link "Home" at bounding box center [218, 25] width 54 height 23
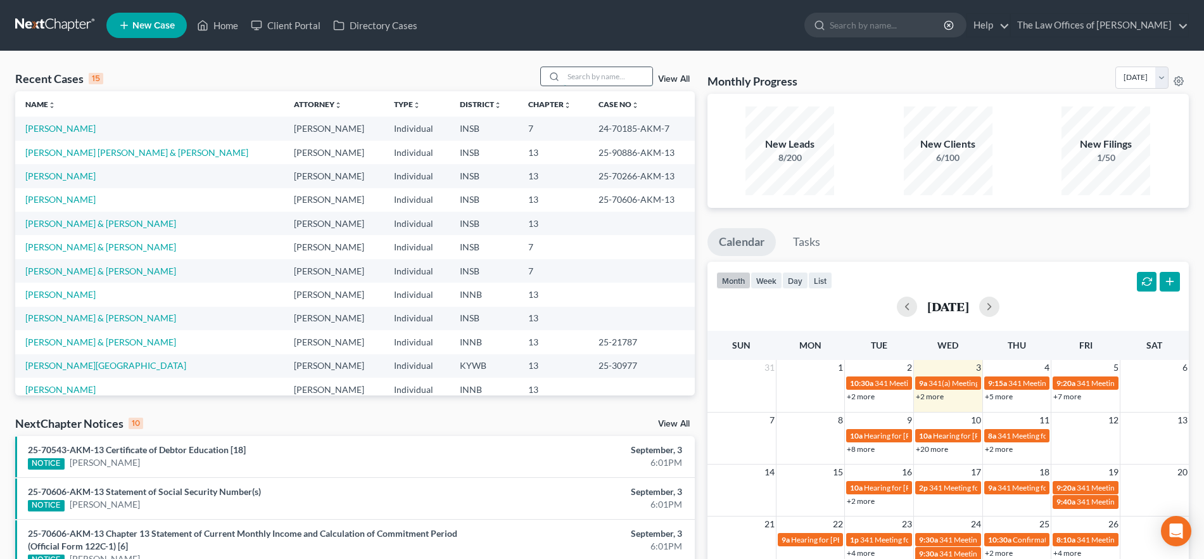
click at [597, 79] on input "search" at bounding box center [608, 76] width 89 height 18
type input "[PERSON_NAME]"
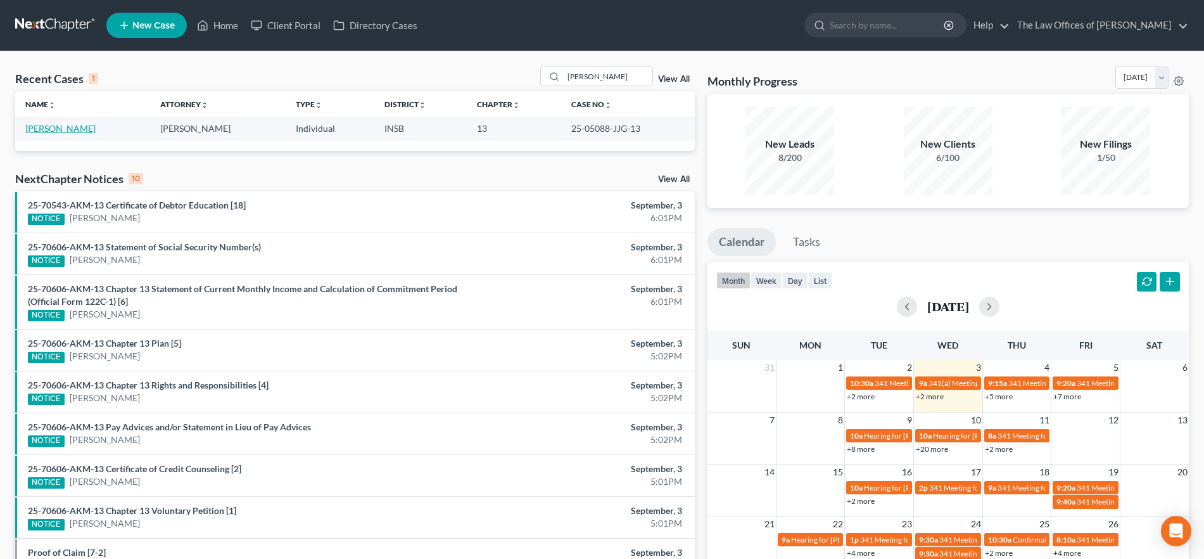
click at [78, 125] on link "[PERSON_NAME]" at bounding box center [60, 128] width 70 height 11
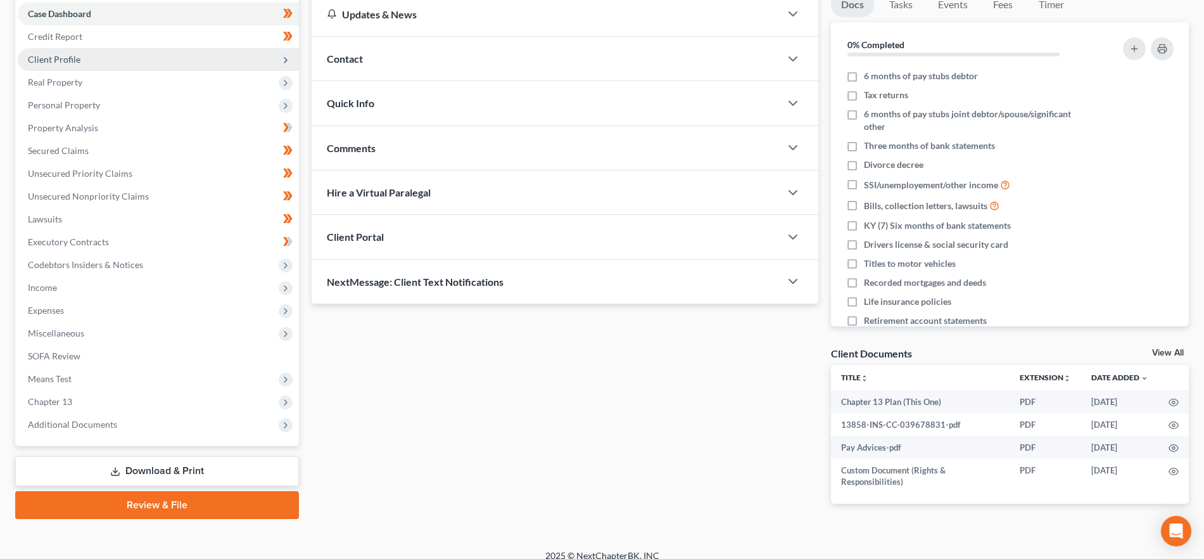
scroll to position [142, 0]
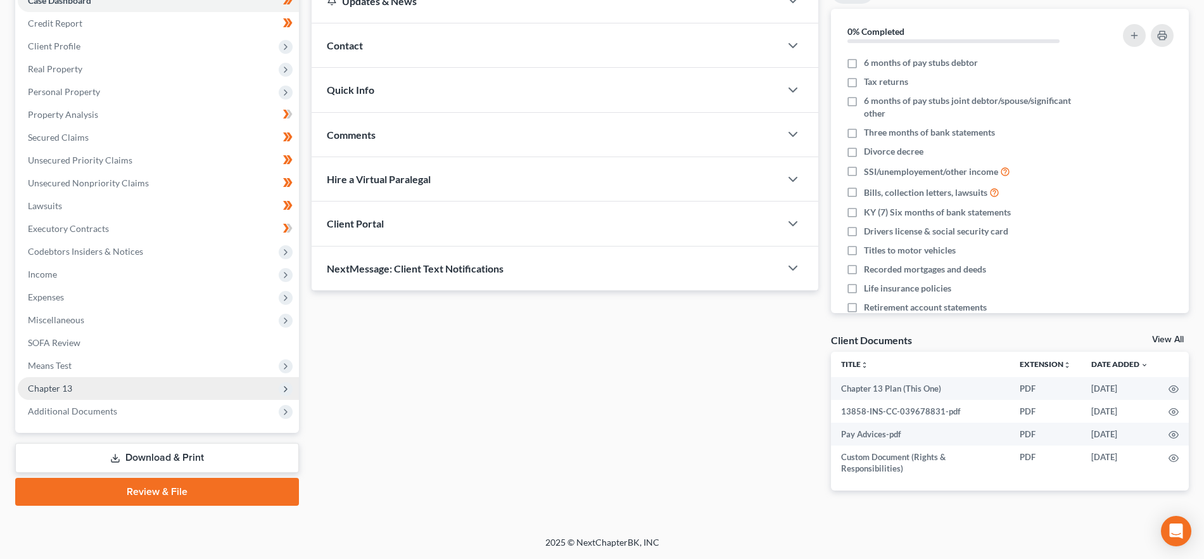
click at [108, 389] on span "Chapter 13" at bounding box center [158, 388] width 281 height 23
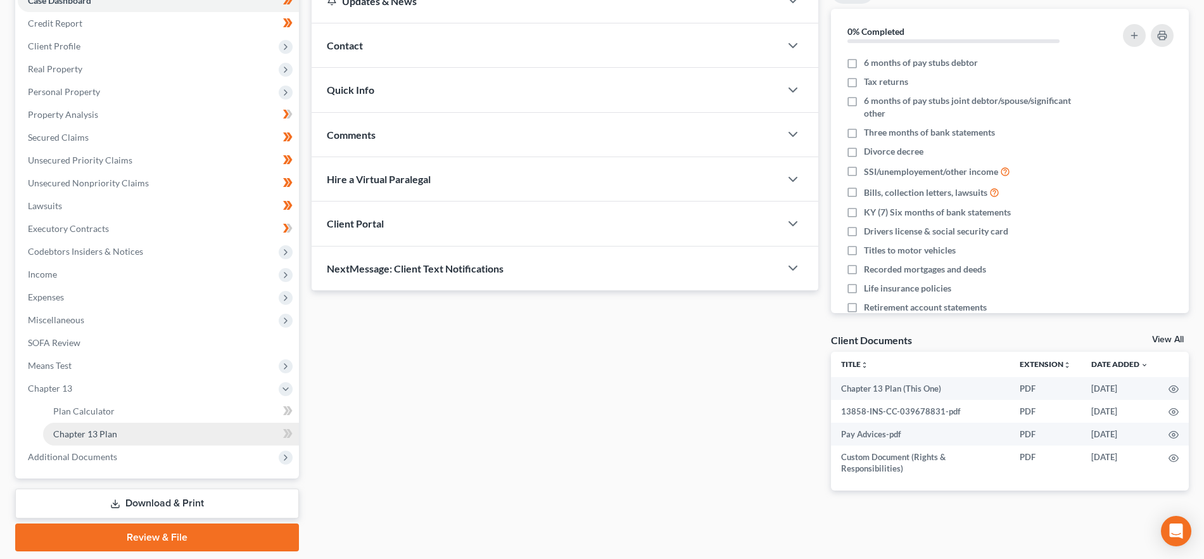
click at [136, 430] on link "Chapter 13 Plan" at bounding box center [171, 433] width 256 height 23
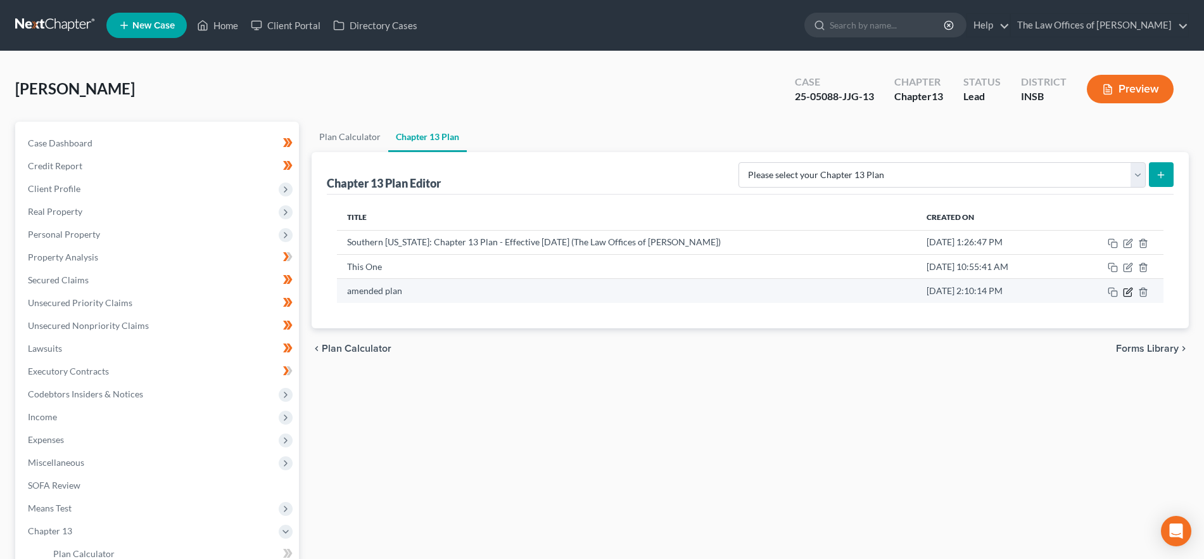
click at [1130, 290] on icon "button" at bounding box center [1129, 290] width 6 height 6
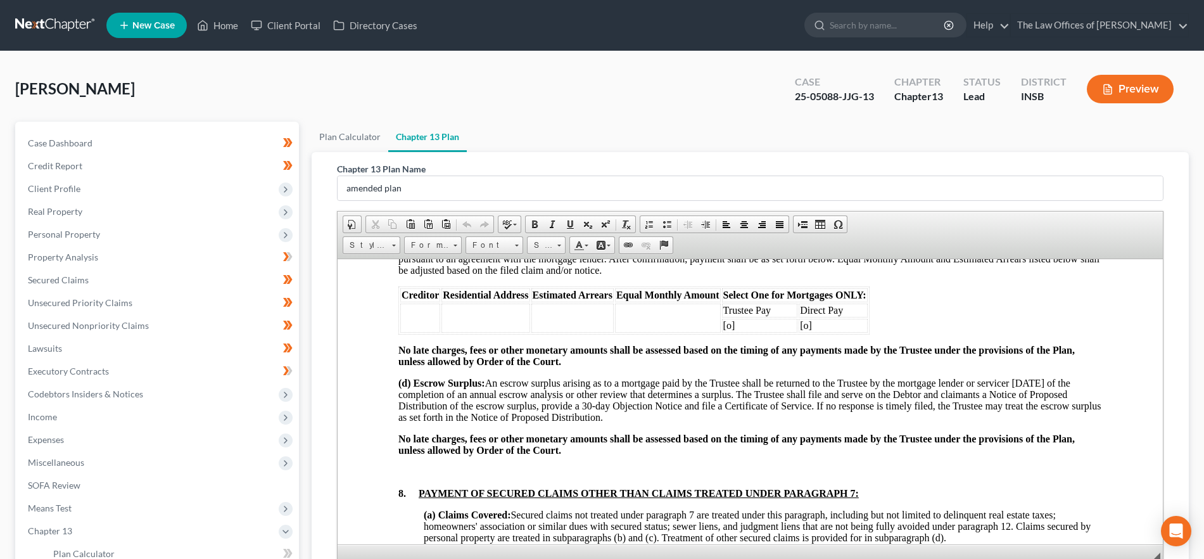
scroll to position [183, 0]
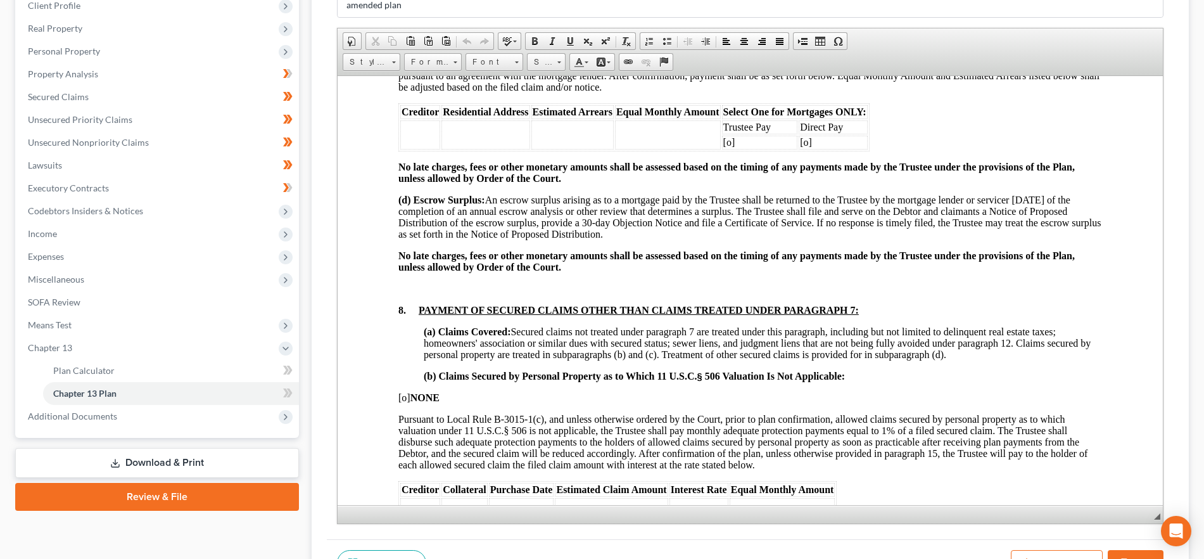
drag, startPoint x: 1158, startPoint y: 370, endPoint x: 745, endPoint y: 268, distance: 426.0
click at [1196, 550] on div "[PERSON_NAME] Upgraded Case 25-05088-JJG-13 Chapter Chapter 13 Status Lead Dist…" at bounding box center [602, 259] width 1204 height 783
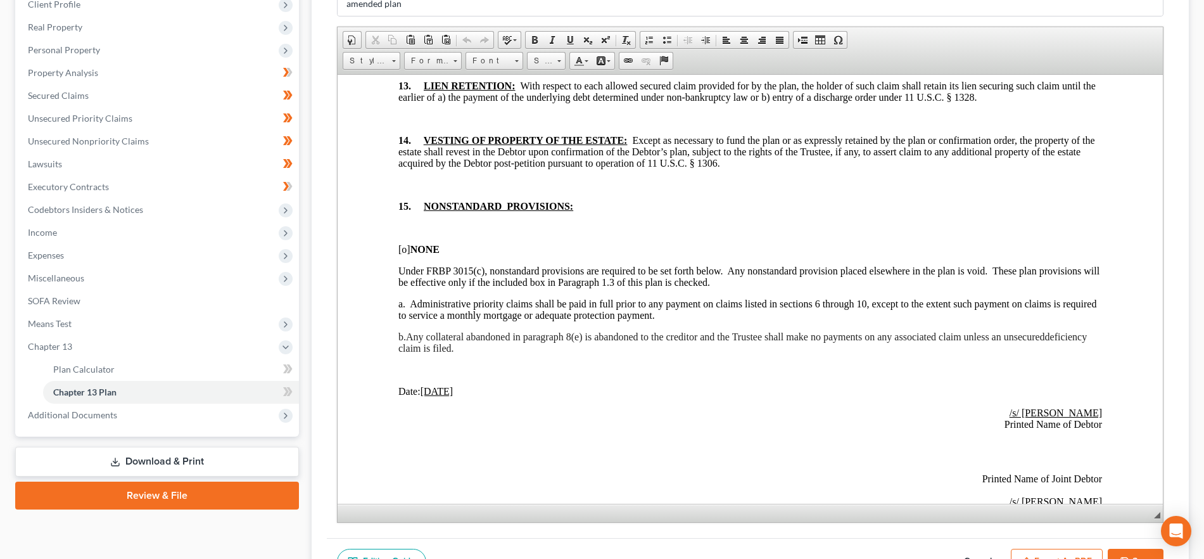
scroll to position [298, 0]
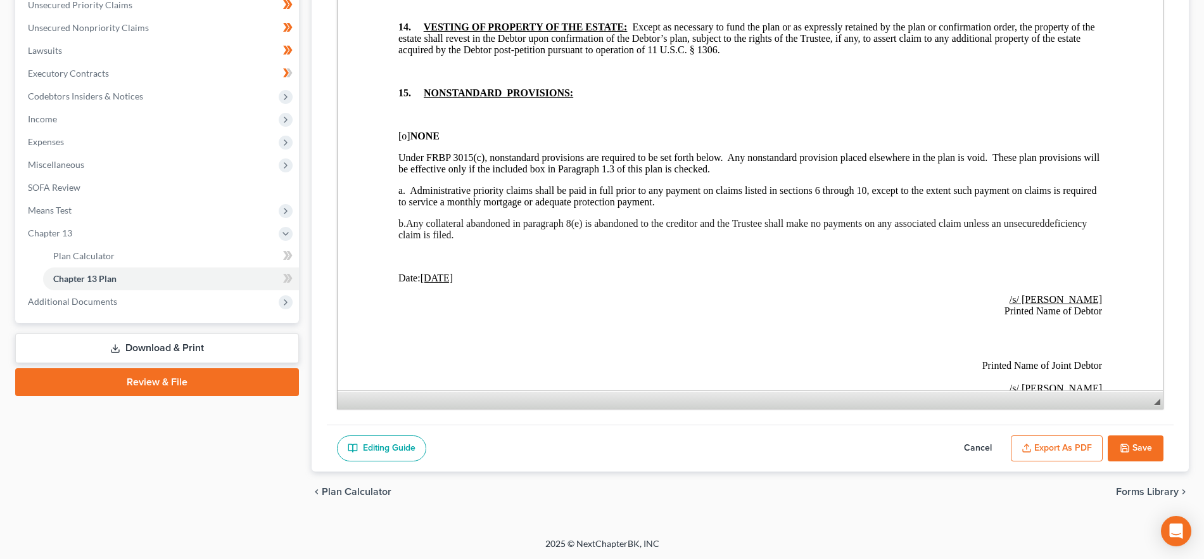
click at [1062, 450] on button "Export as PDF" at bounding box center [1057, 448] width 92 height 27
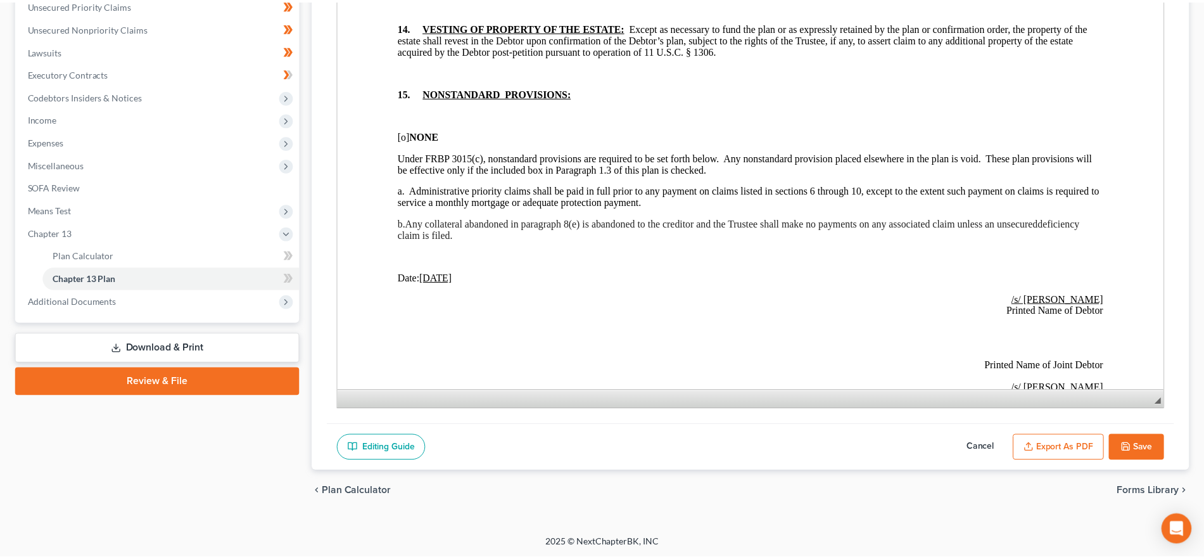
scroll to position [2977, 0]
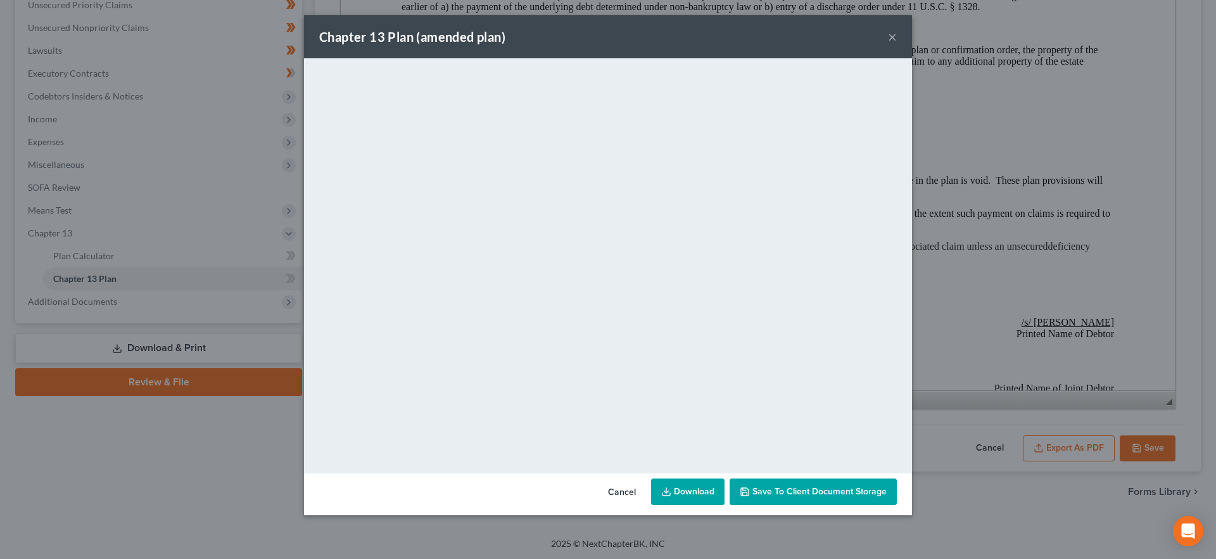
click at [896, 36] on button "×" at bounding box center [892, 36] width 9 height 15
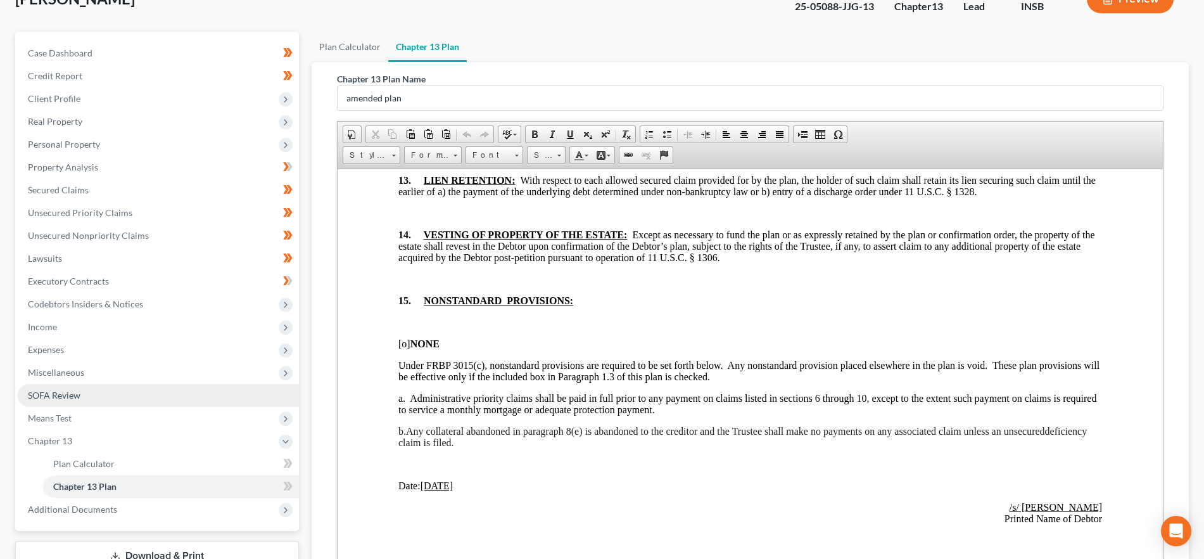
scroll to position [82, 0]
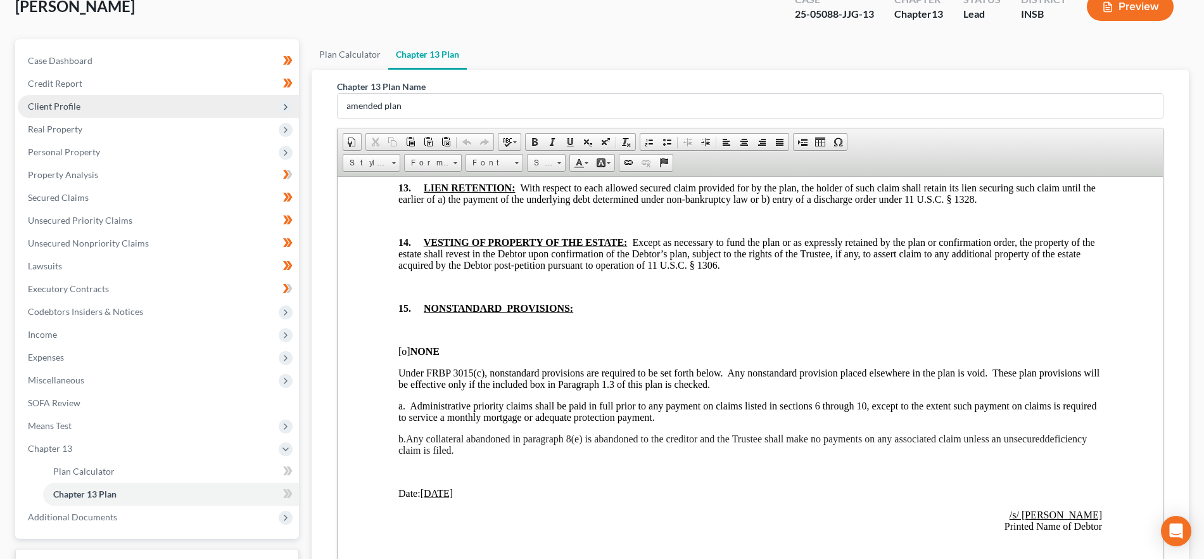
drag, startPoint x: 91, startPoint y: 104, endPoint x: 100, endPoint y: 110, distance: 10.8
click at [91, 106] on span "Client Profile" at bounding box center [158, 106] width 281 height 23
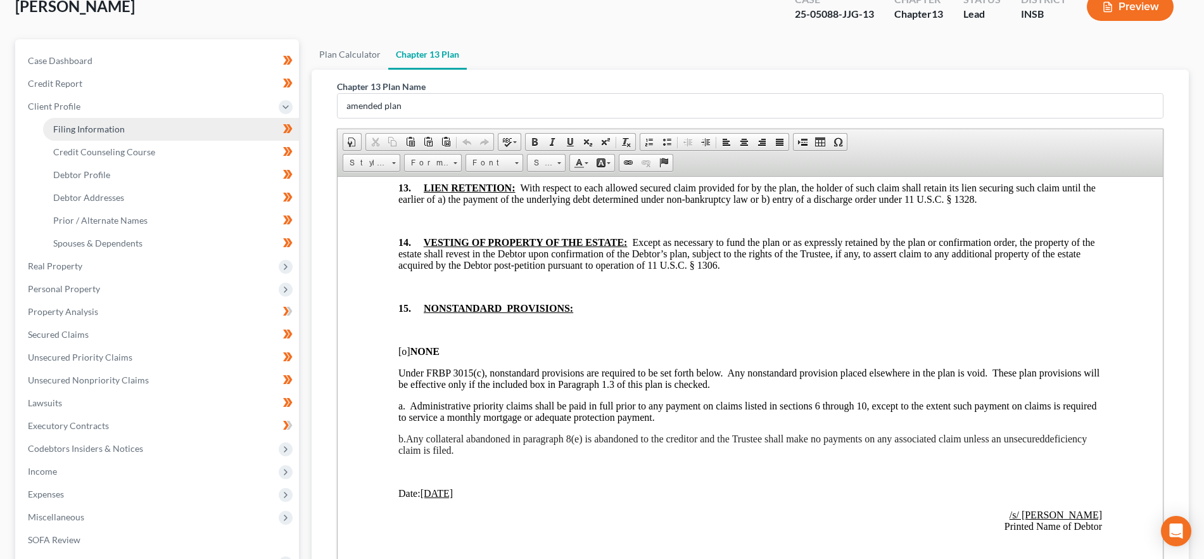
click at [99, 132] on span "Filing Information" at bounding box center [89, 128] width 72 height 11
select select "1"
select select "0"
select select "3"
select select "28"
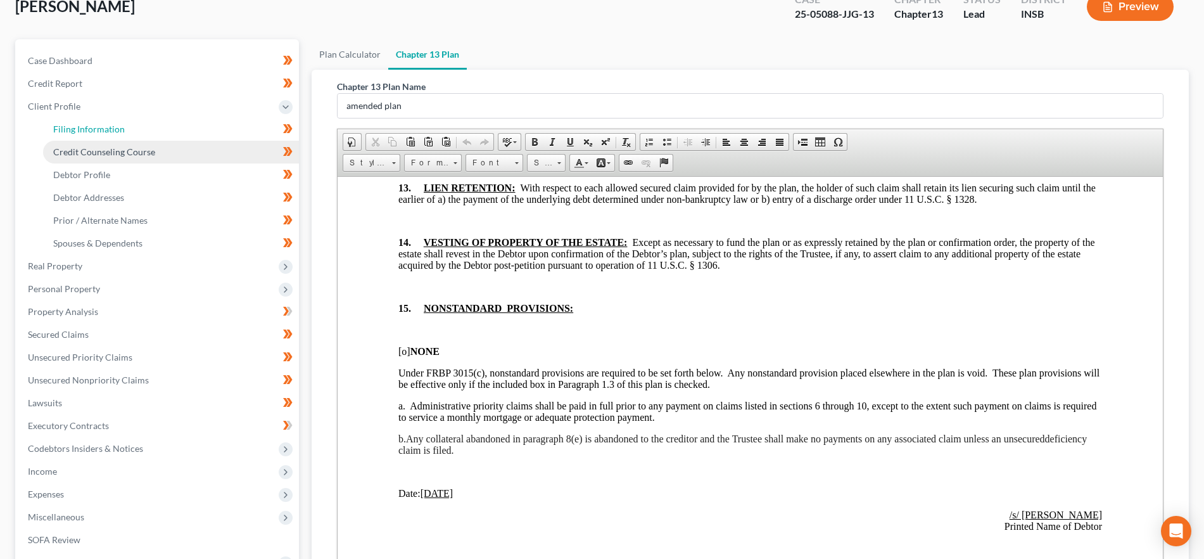
select select "0"
select select "15"
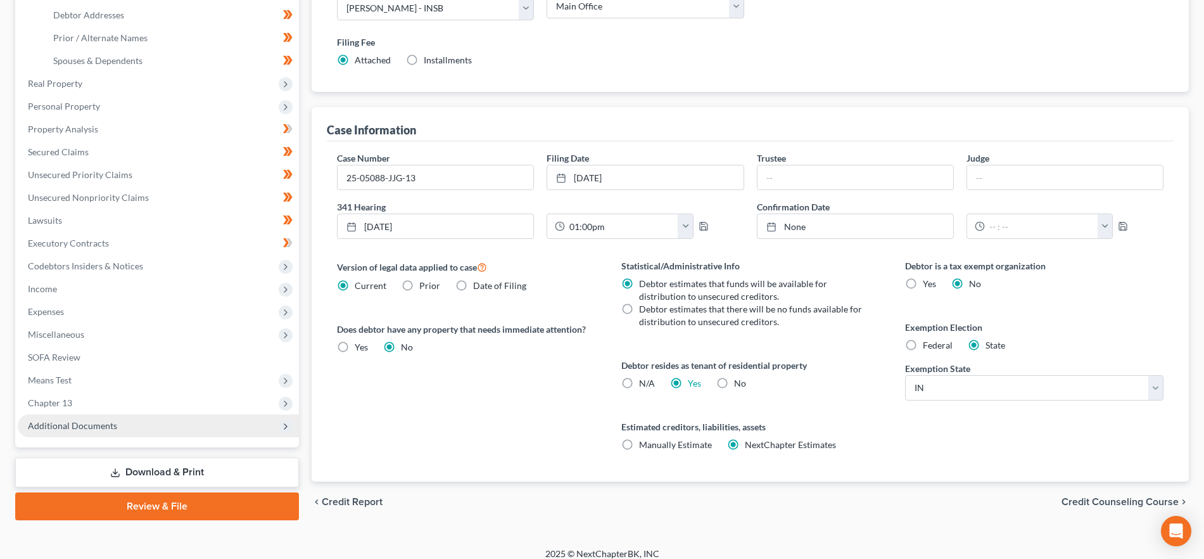
scroll to position [276, 0]
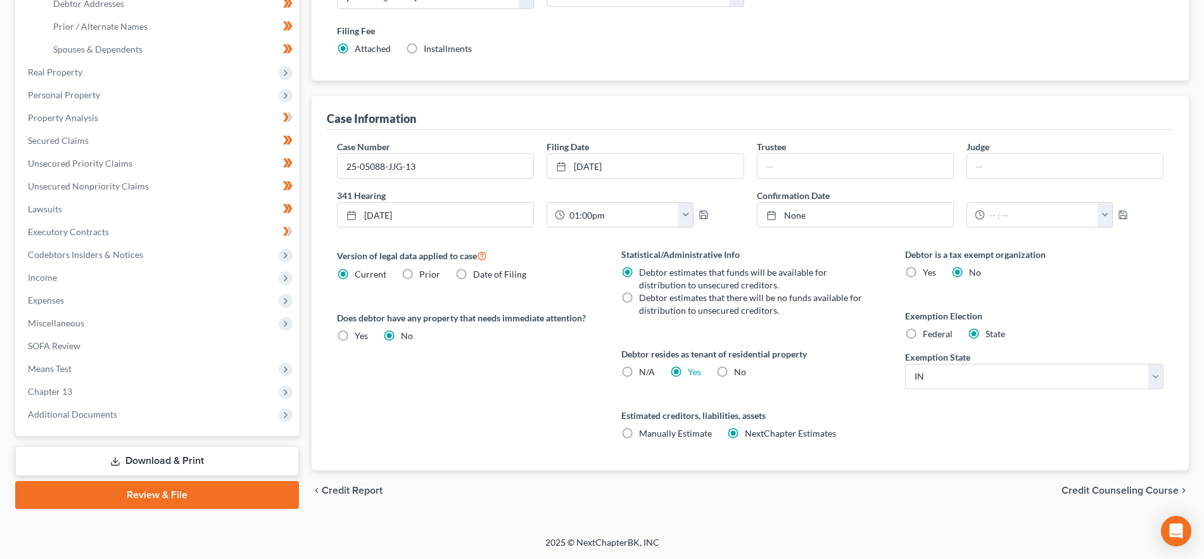
click at [194, 455] on link "Download & Print" at bounding box center [157, 461] width 284 height 30
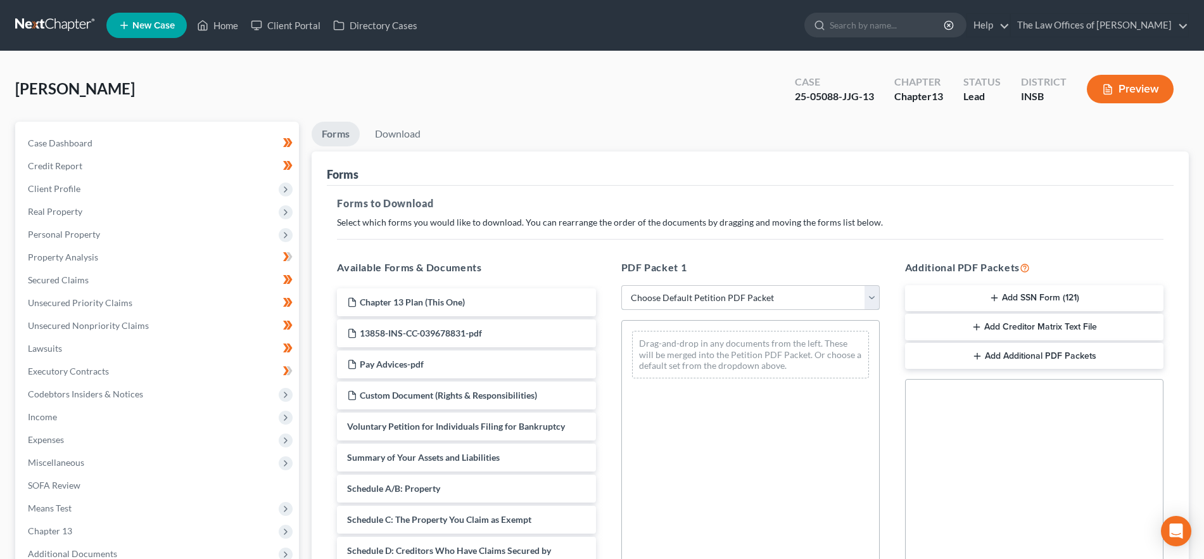
drag, startPoint x: 796, startPoint y: 295, endPoint x: 788, endPoint y: 308, distance: 15.6
click at [796, 295] on select "Choose Default Petition PDF Packet Complete Bankruptcy Petition (all forms and …" at bounding box center [750, 297] width 258 height 25
select select "2"
click at [621, 285] on select "Choose Default Petition PDF Packet Complete Bankruptcy Petition (all forms and …" at bounding box center [750, 297] width 258 height 25
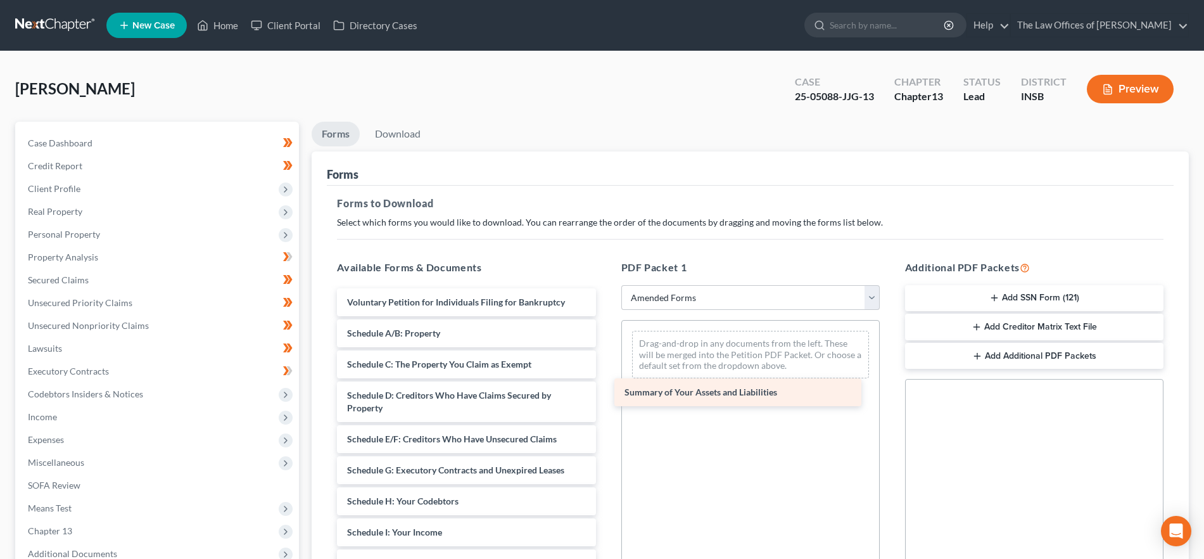
drag, startPoint x: 490, startPoint y: 332, endPoint x: 743, endPoint y: 392, distance: 260.3
click at [605, 381] on div "Summary of Your Assets and Liabilities Voluntary Petition for Individuals Filin…" at bounding box center [466, 553] width 279 height 531
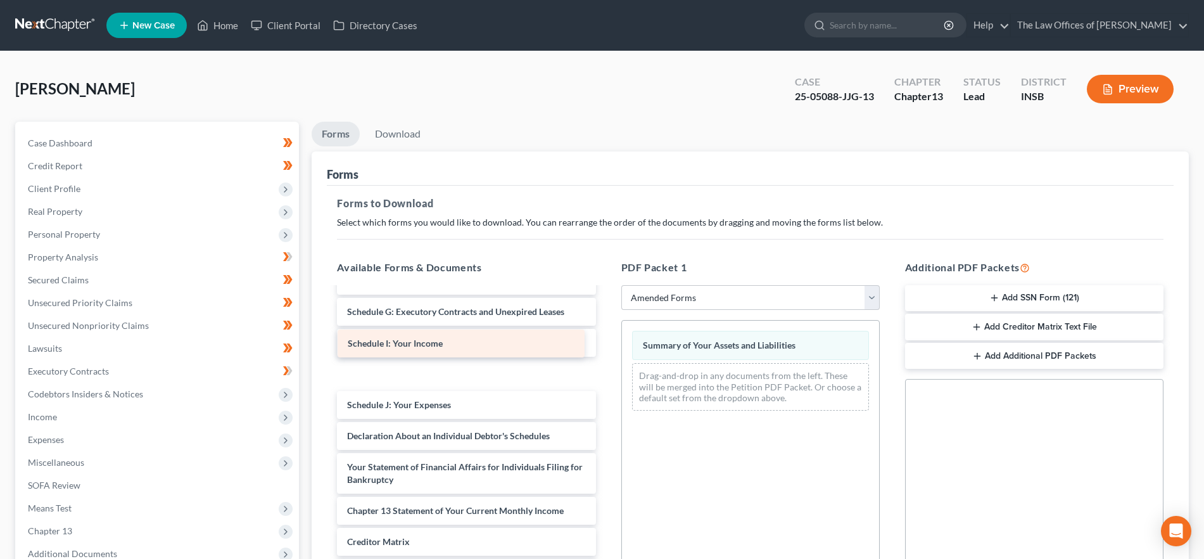
drag, startPoint x: 485, startPoint y: 349, endPoint x: 652, endPoint y: 393, distance: 172.2
click at [605, 393] on div "Schedule I: Your Income Voluntary Petition for Individuals Filing for Bankruptc…" at bounding box center [466, 395] width 279 height 531
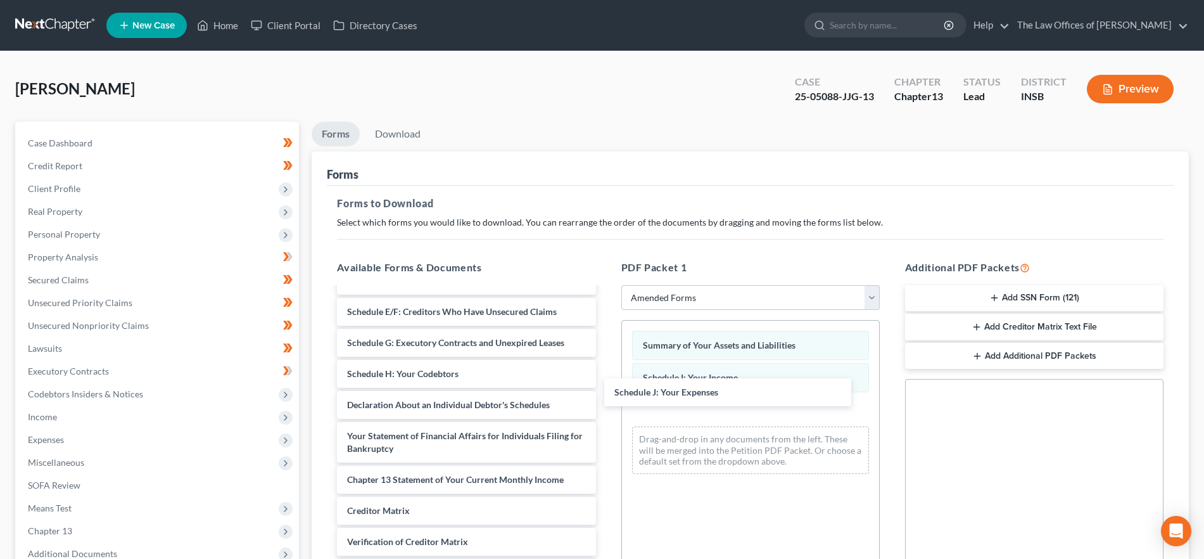
scroll to position [127, 0]
drag, startPoint x: 462, startPoint y: 380, endPoint x: 664, endPoint y: 391, distance: 202.3
click at [605, 399] on div "Schedule J: Your Expenses Voluntary Petition for Individuals Filing for Bankrup…" at bounding box center [466, 395] width 279 height 469
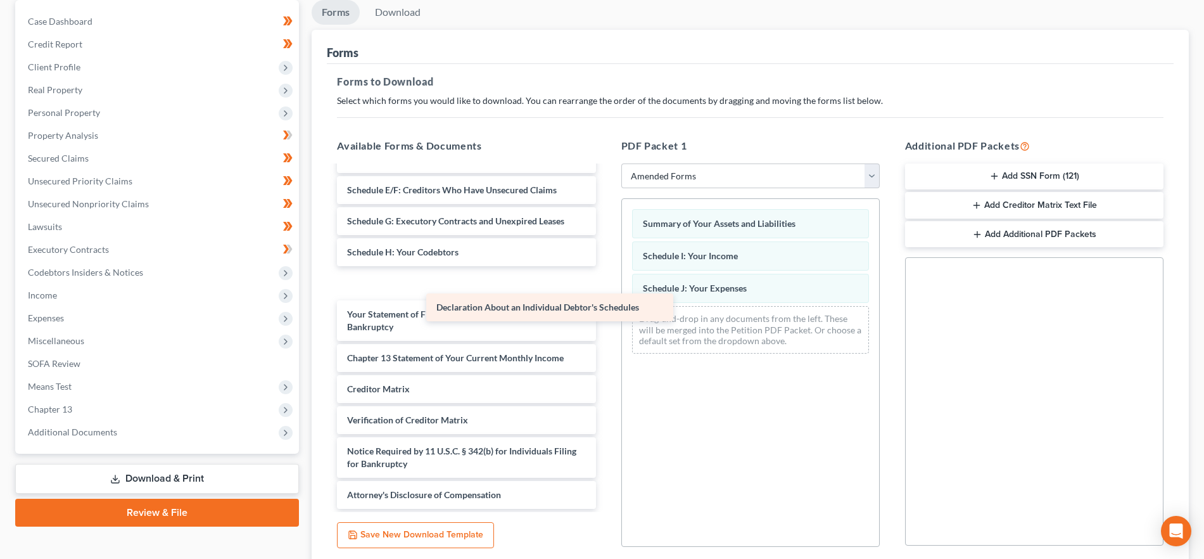
scroll to position [96, 0]
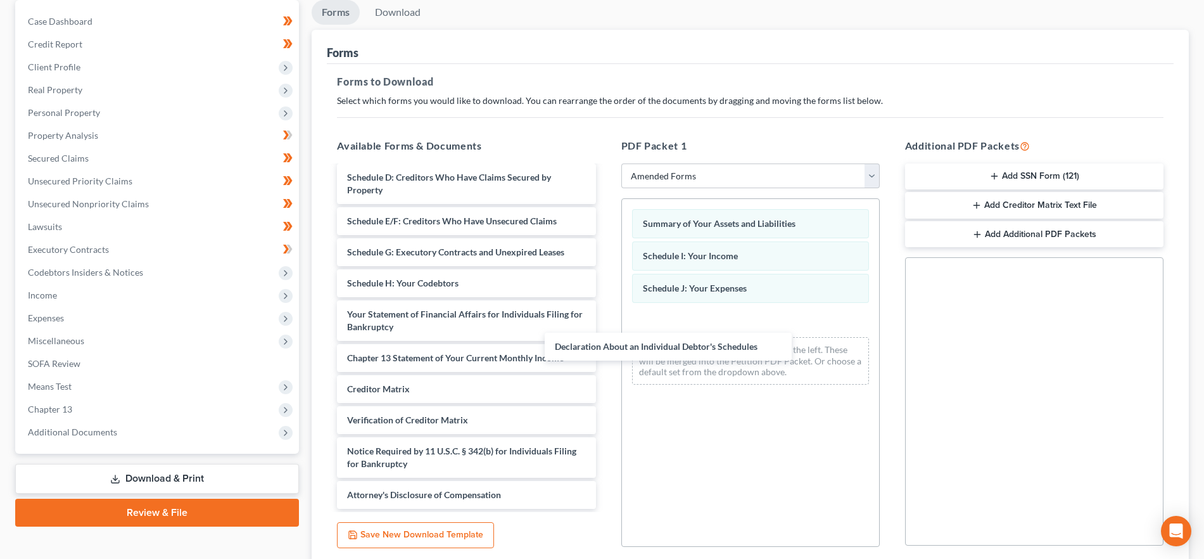
drag, startPoint x: 499, startPoint y: 281, endPoint x: 830, endPoint y: 339, distance: 335.8
click at [605, 335] on div "Declaration About an Individual Debtor's Schedules Voluntary Petition for Indiv…" at bounding box center [466, 289] width 279 height 438
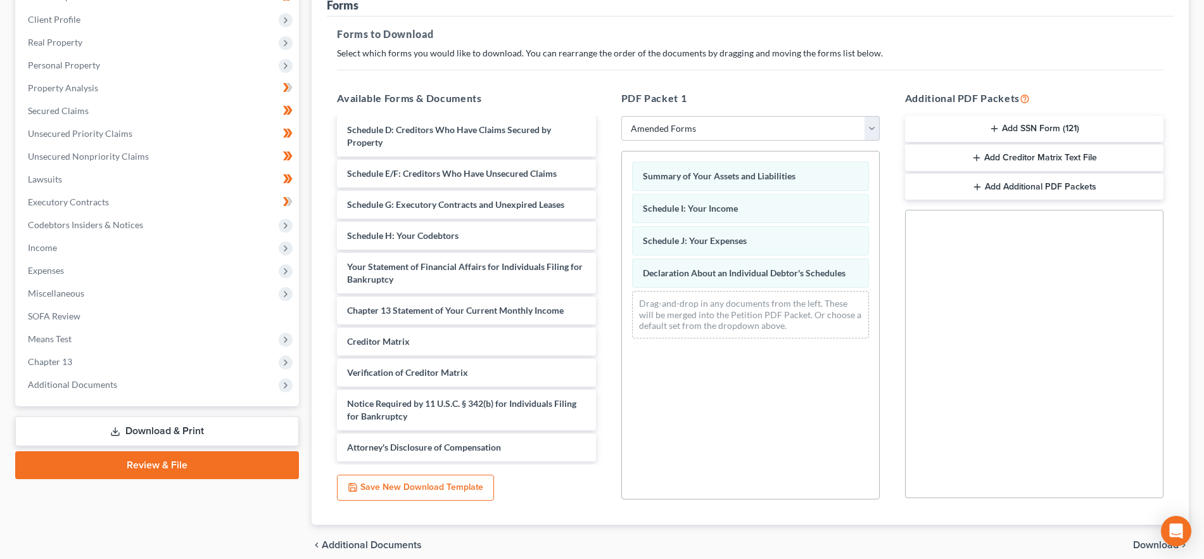
scroll to position [224, 0]
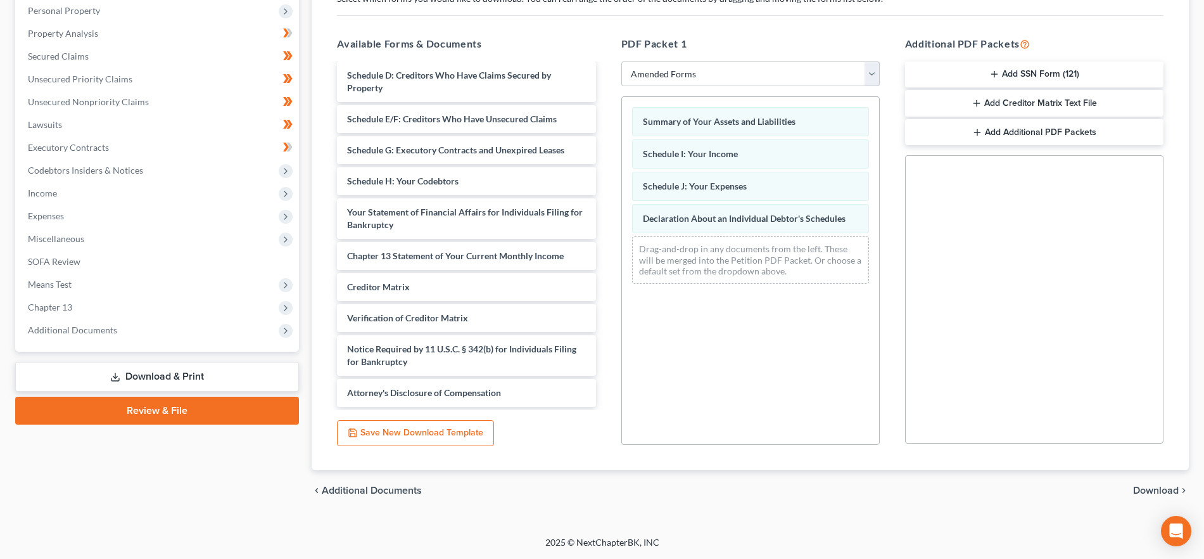
drag, startPoint x: 1163, startPoint y: 485, endPoint x: 1214, endPoint y: 467, distance: 53.7
click at [1163, 485] on span "Download" at bounding box center [1156, 490] width 46 height 10
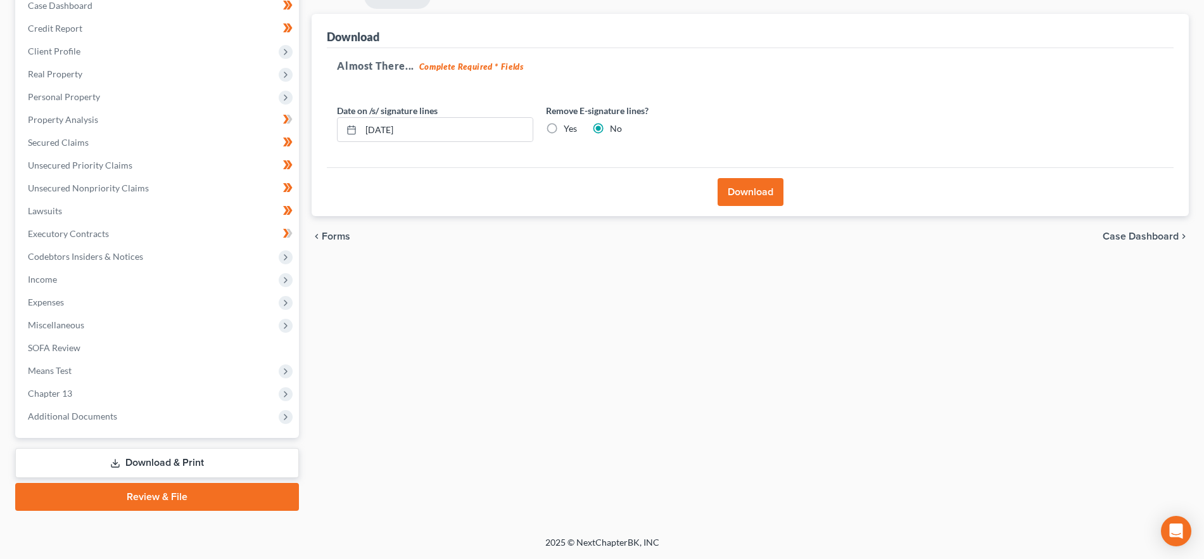
drag, startPoint x: 734, startPoint y: 184, endPoint x: 747, endPoint y: 288, distance: 104.7
click at [734, 184] on button "Download" at bounding box center [750, 192] width 66 height 28
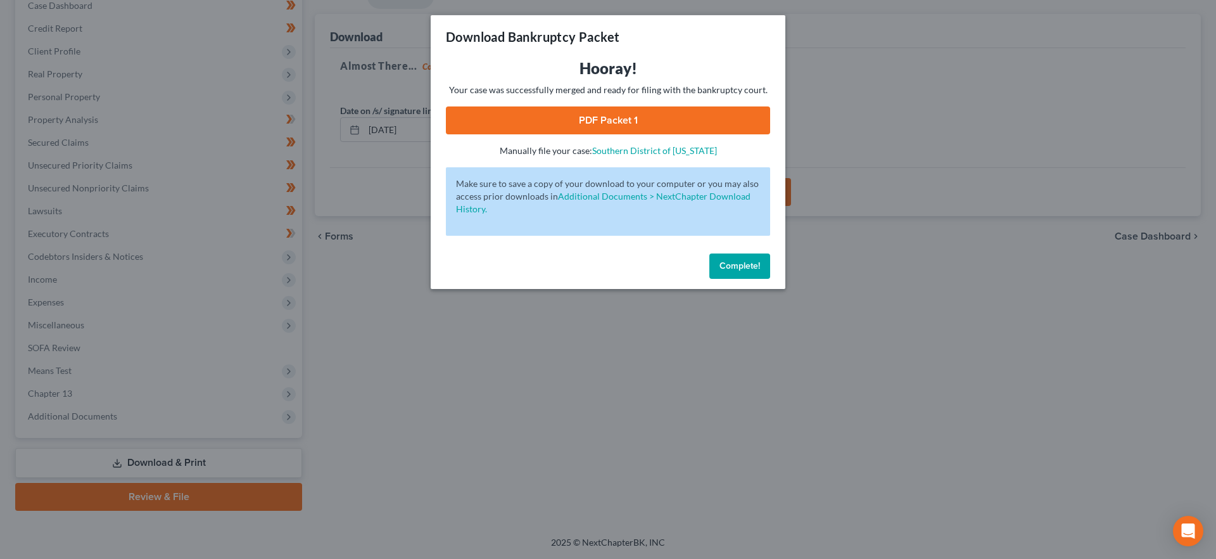
drag, startPoint x: 585, startPoint y: 115, endPoint x: 640, endPoint y: 167, distance: 75.3
click at [585, 115] on link "PDF Packet 1" at bounding box center [608, 120] width 324 height 28
click at [757, 263] on span "Complete!" at bounding box center [739, 265] width 41 height 11
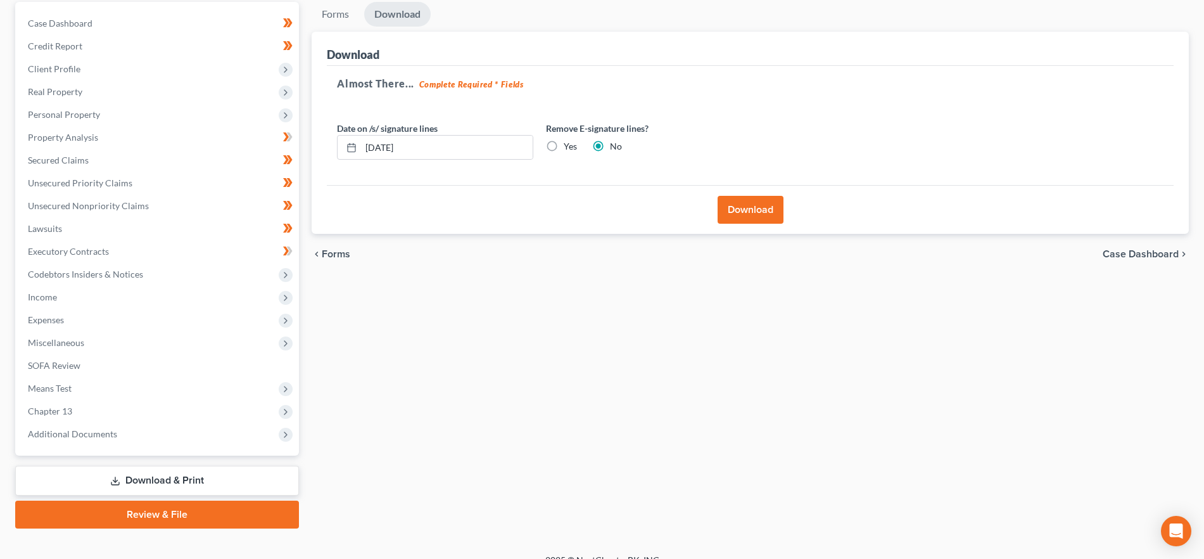
scroll to position [0, 0]
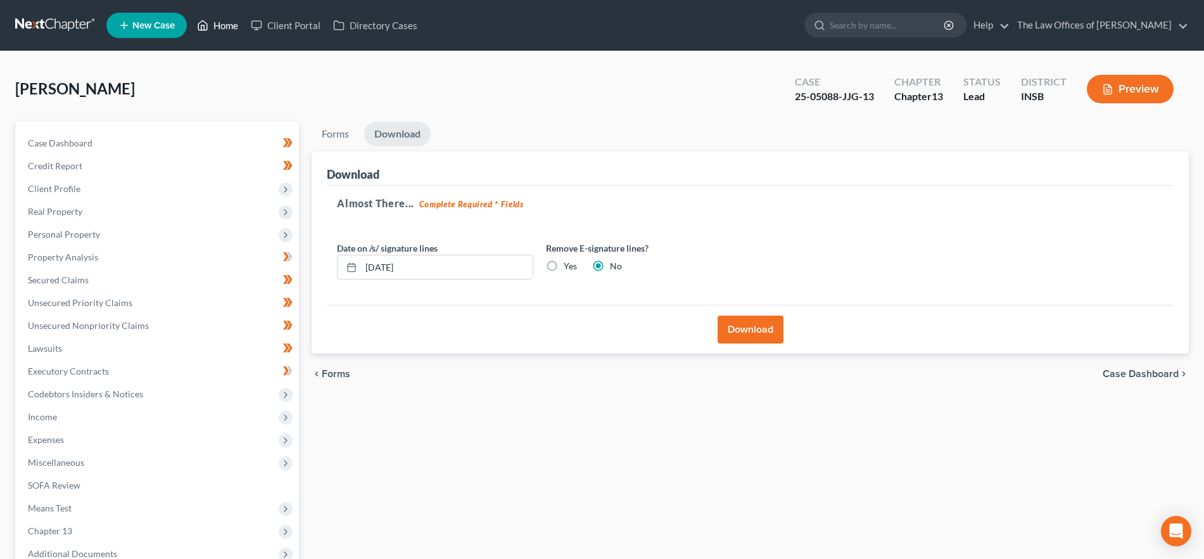
click at [225, 23] on link "Home" at bounding box center [218, 25] width 54 height 23
